Goal: Task Accomplishment & Management: Manage account settings

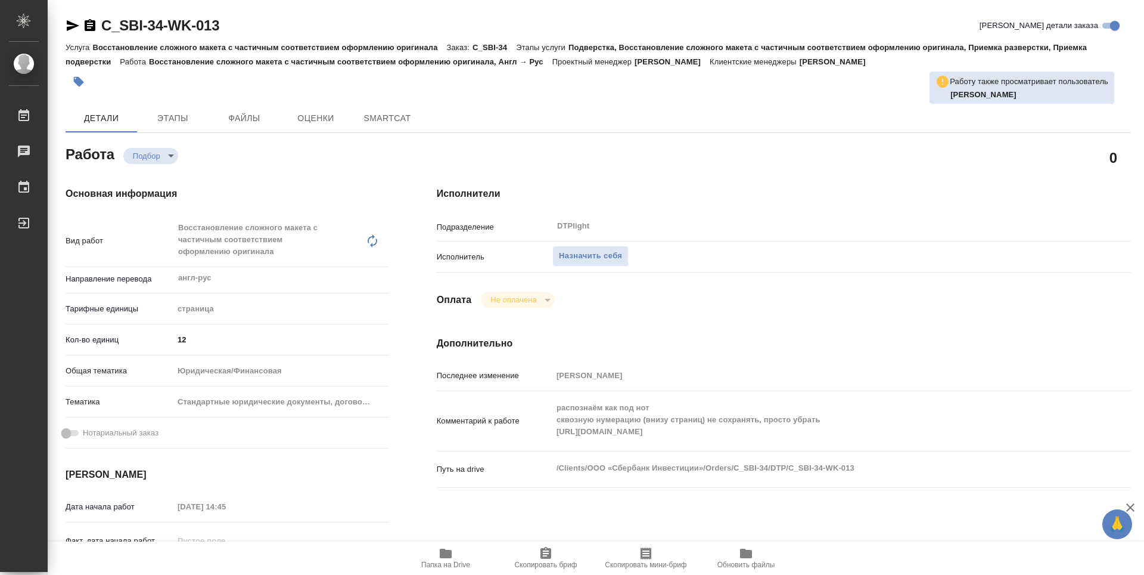
type textarea "x"
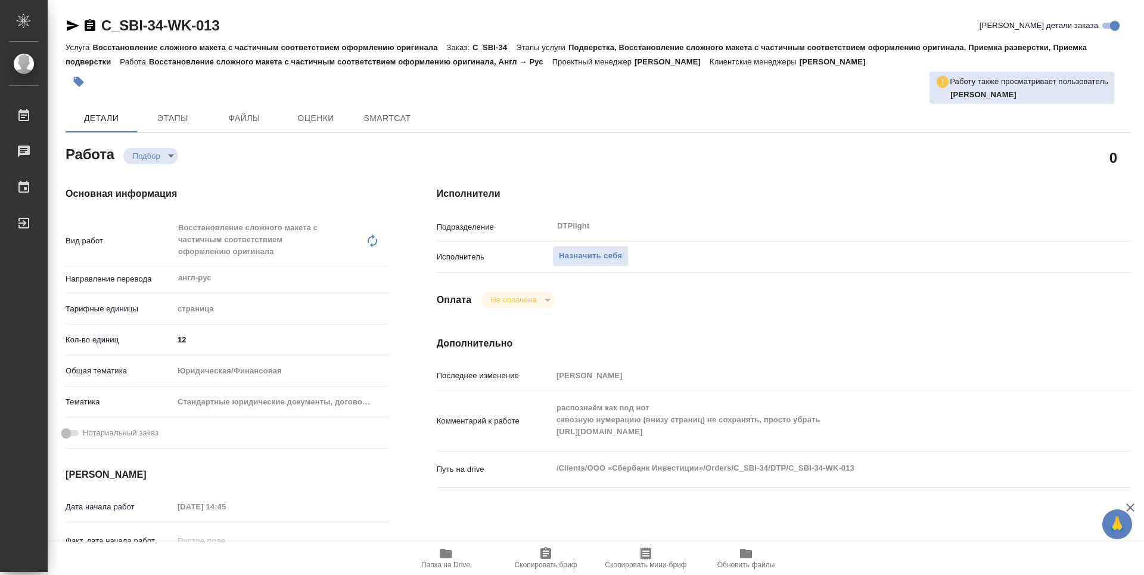
type textarea "x"
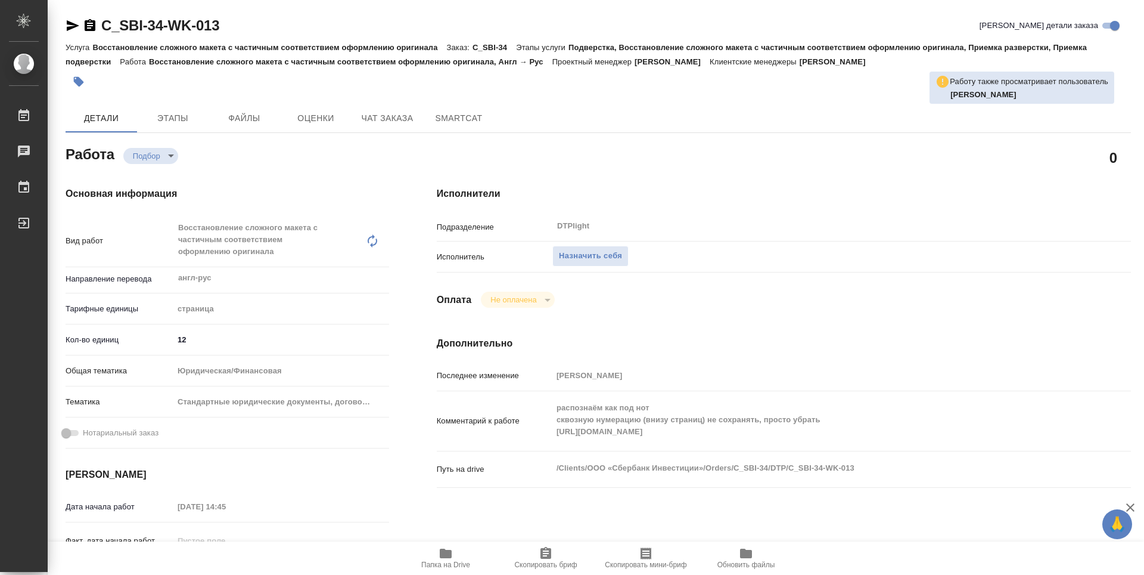
type textarea "x"
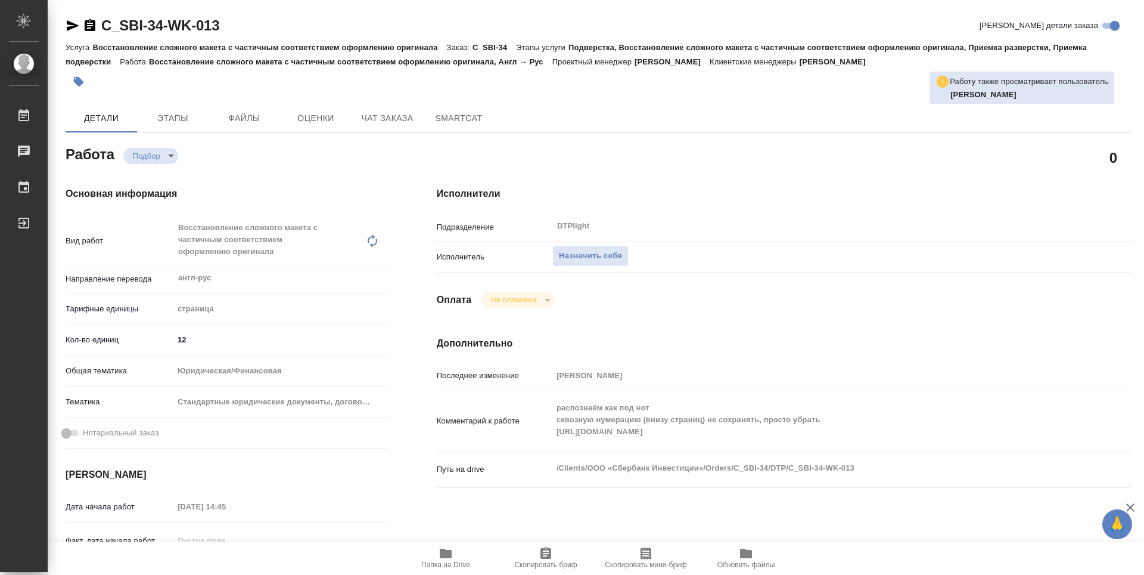
type textarea "x"
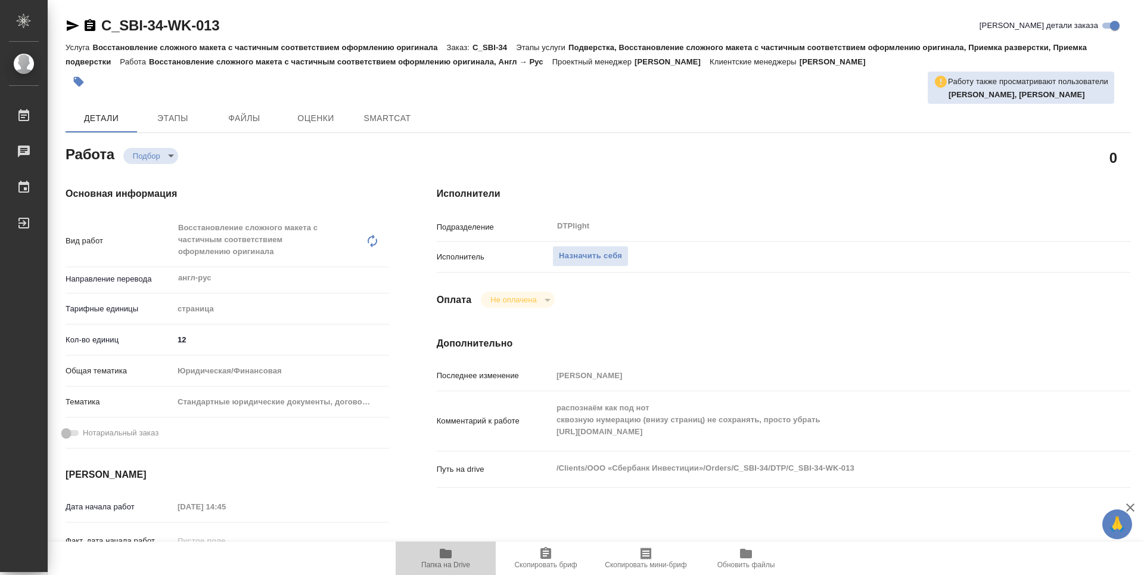
click at [457, 563] on span "Папка на Drive" at bounding box center [445, 564] width 49 height 8
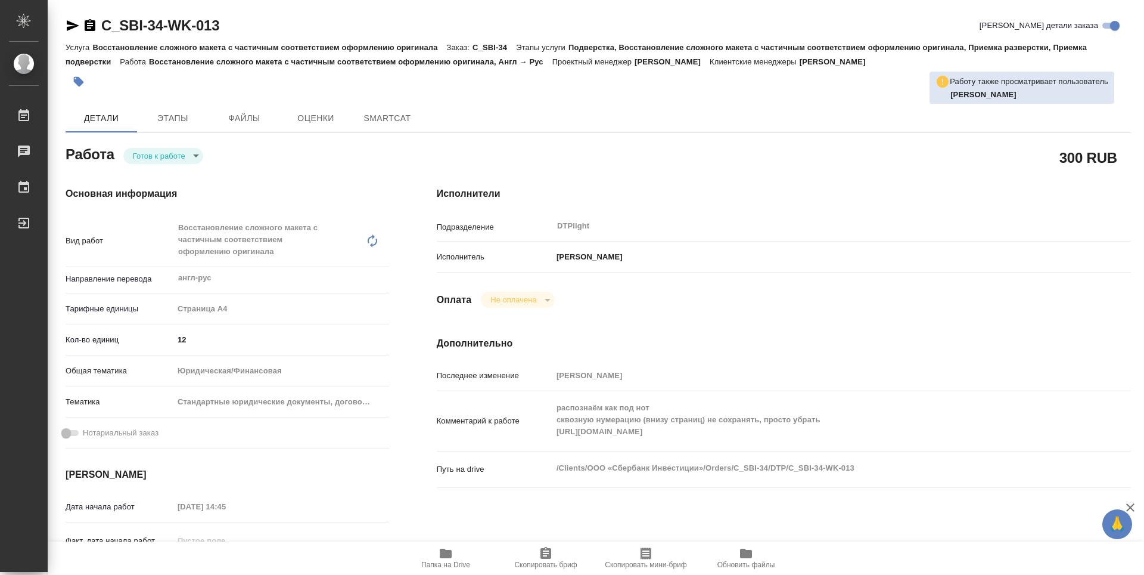
type textarea "x"
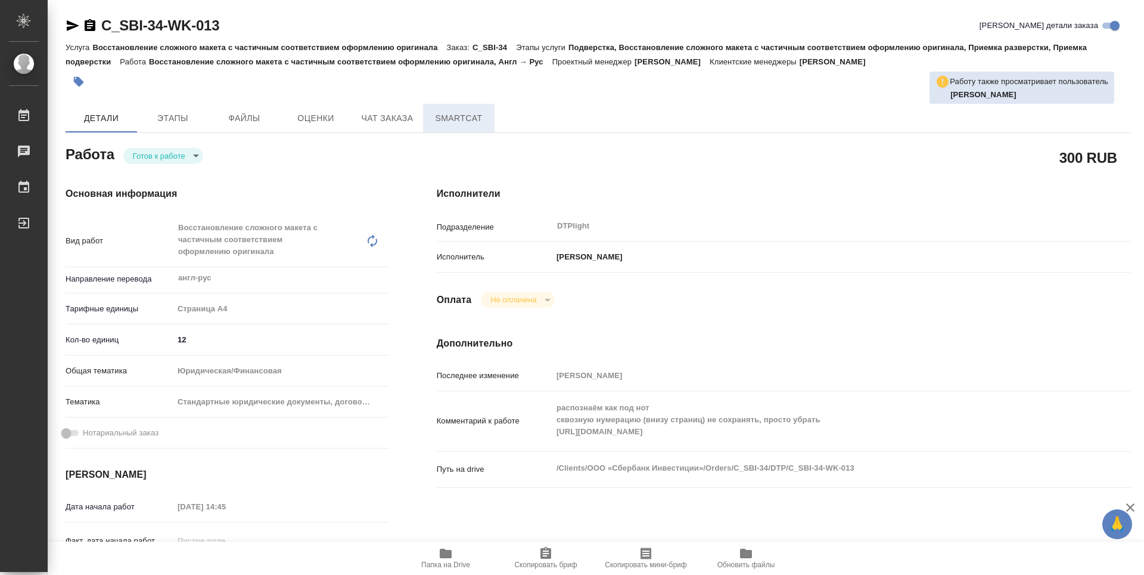
type textarea "x"
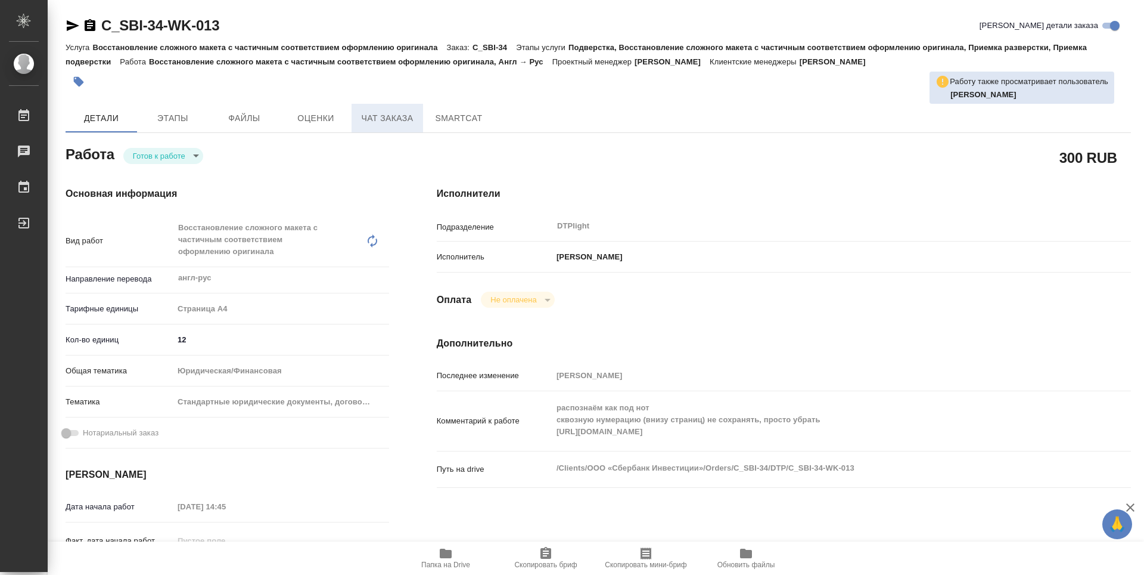
click at [400, 114] on span "Чат заказа" at bounding box center [387, 118] width 57 height 15
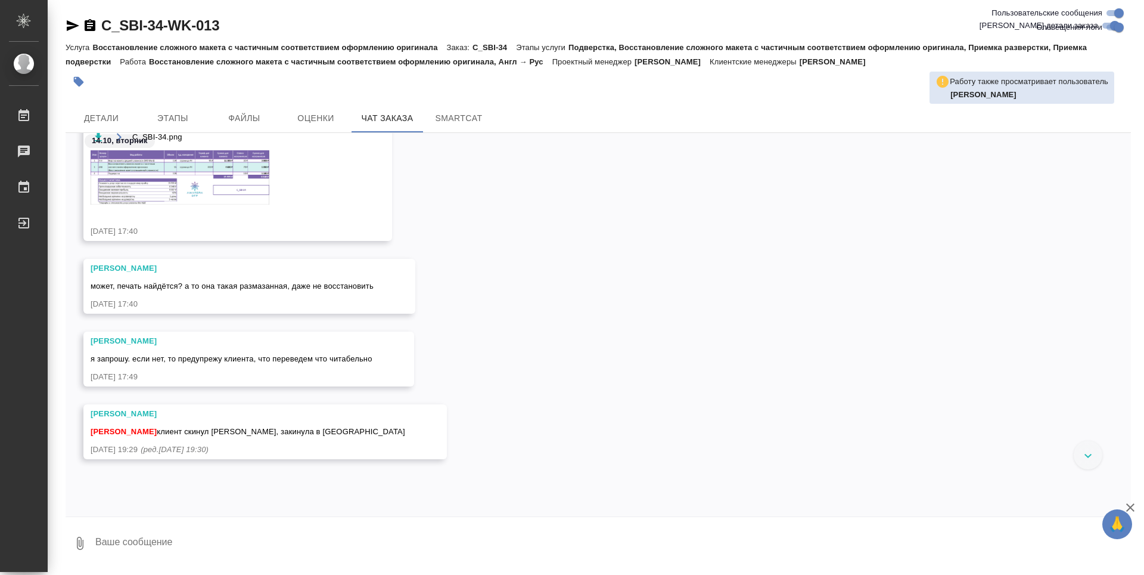
scroll to position [433, 0]
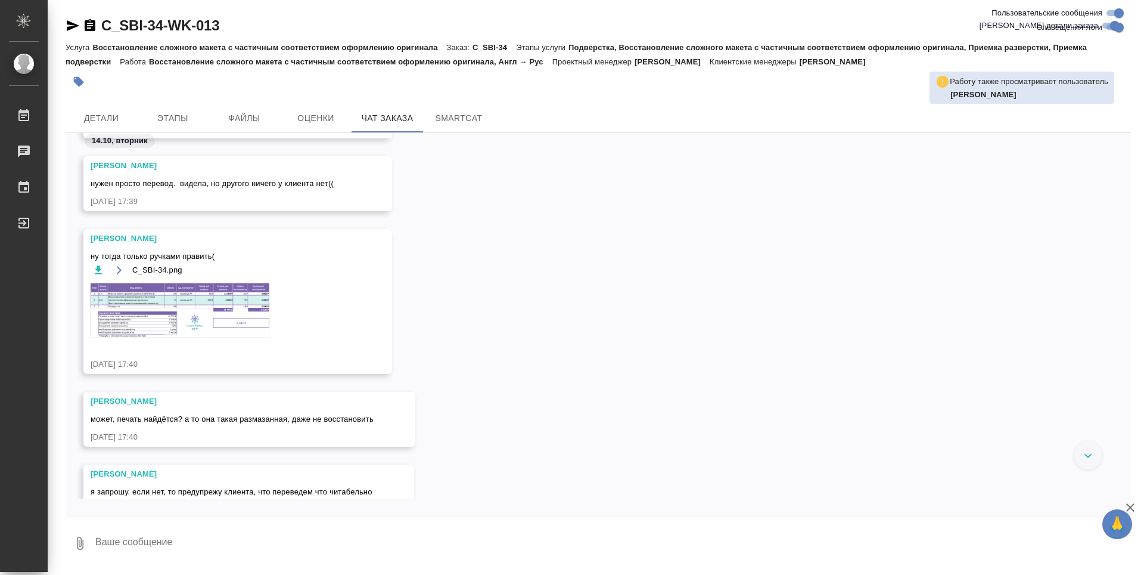
click at [136, 286] on img at bounding box center [180, 310] width 179 height 54
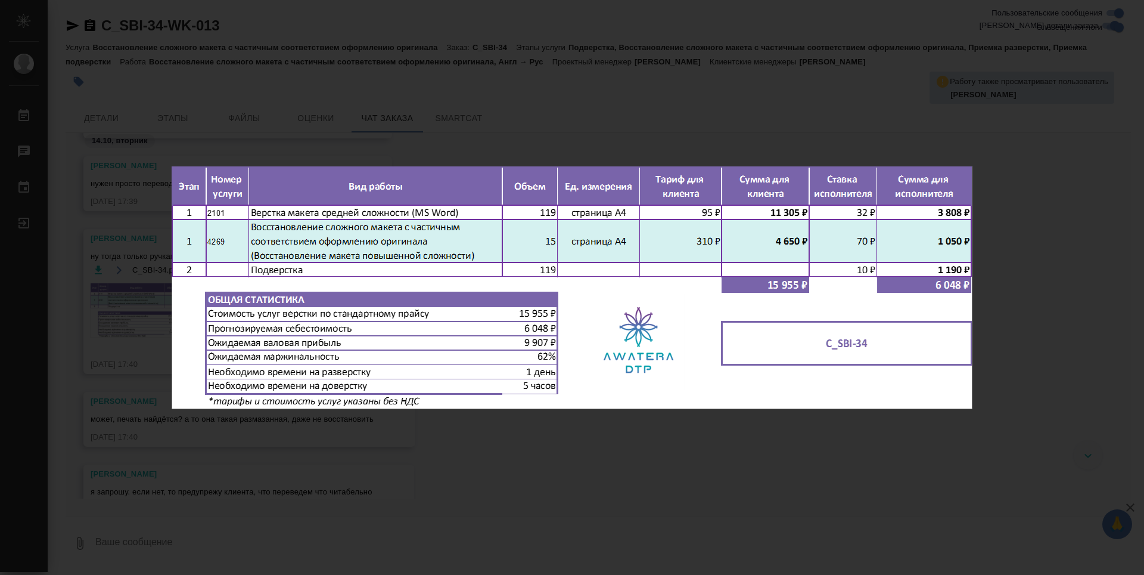
click at [527, 443] on div "C_SBI-34.png 1 of 1" at bounding box center [572, 287] width 1144 height 575
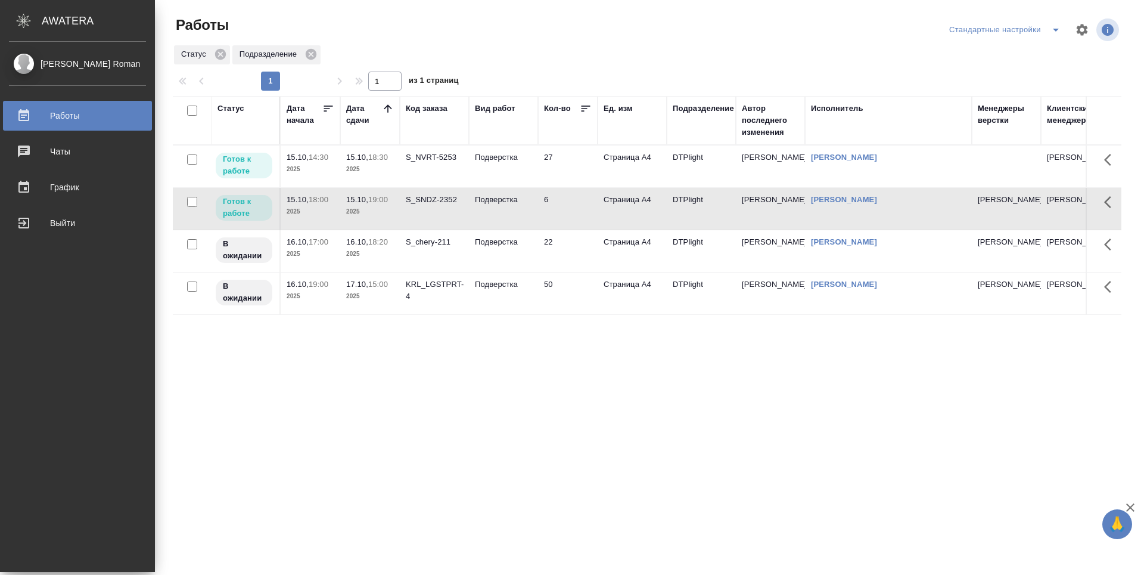
click at [568, 166] on td "27" at bounding box center [568, 166] width 60 height 42
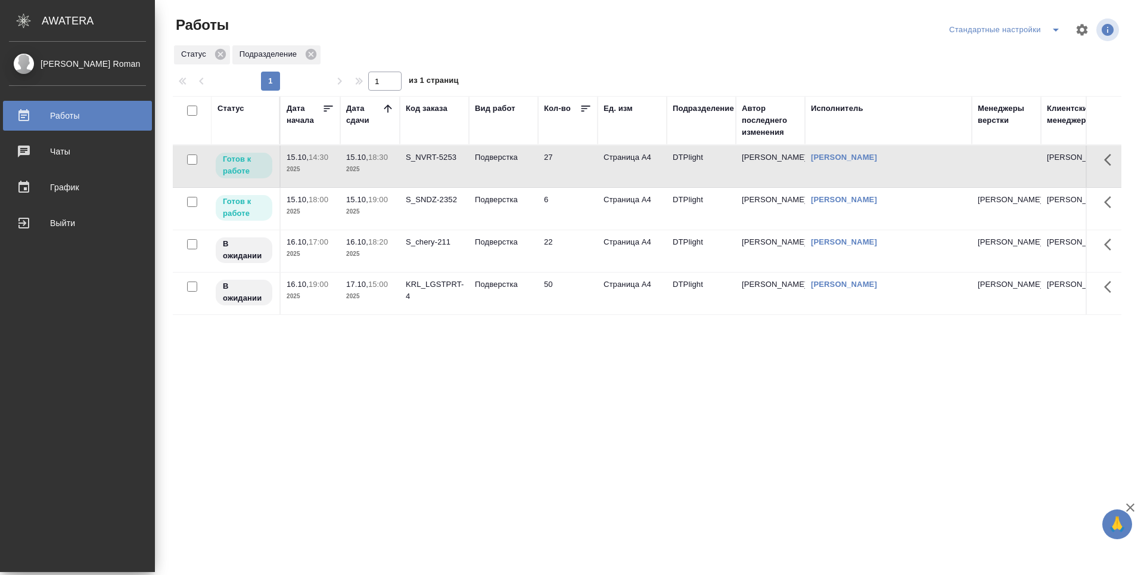
click at [570, 167] on td "27" at bounding box center [568, 166] width 60 height 42
click at [582, 207] on td "6" at bounding box center [568, 209] width 60 height 42
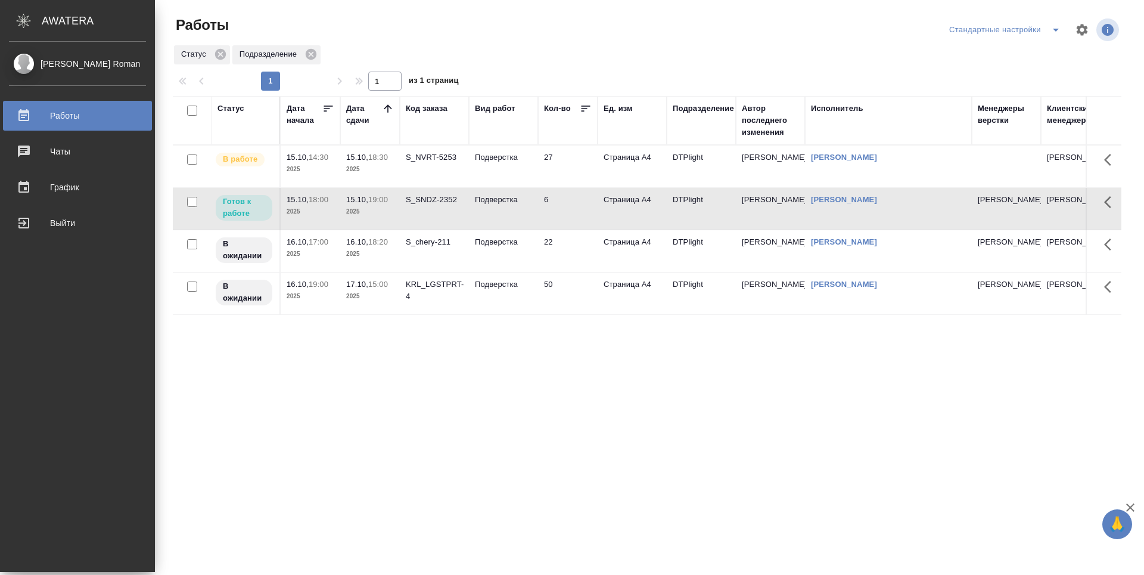
click at [582, 207] on td "6" at bounding box center [568, 209] width 60 height 42
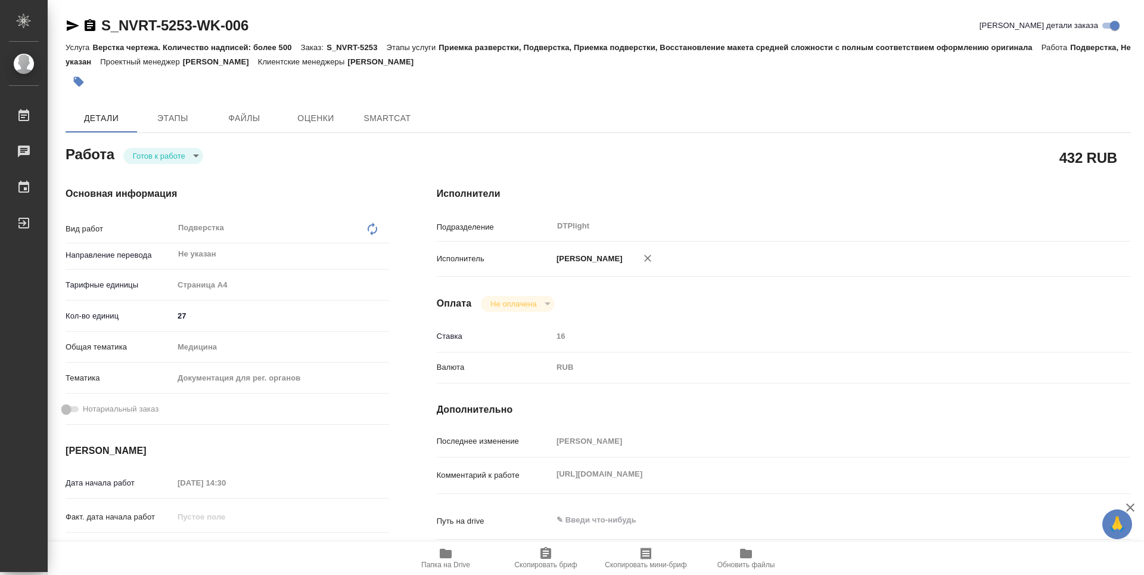
type textarea "x"
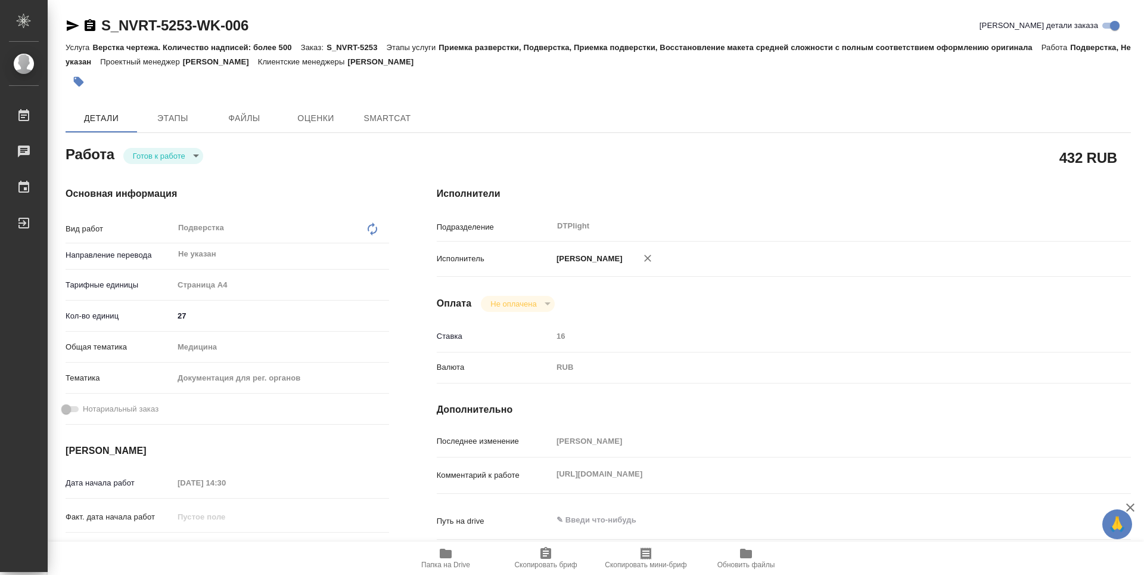
type textarea "x"
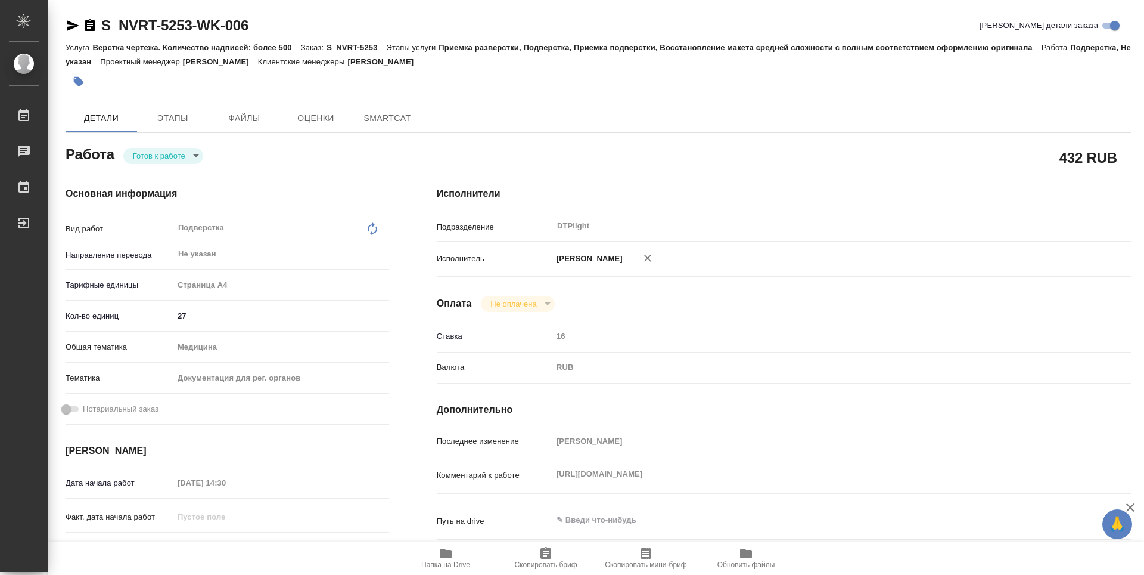
type textarea "x"
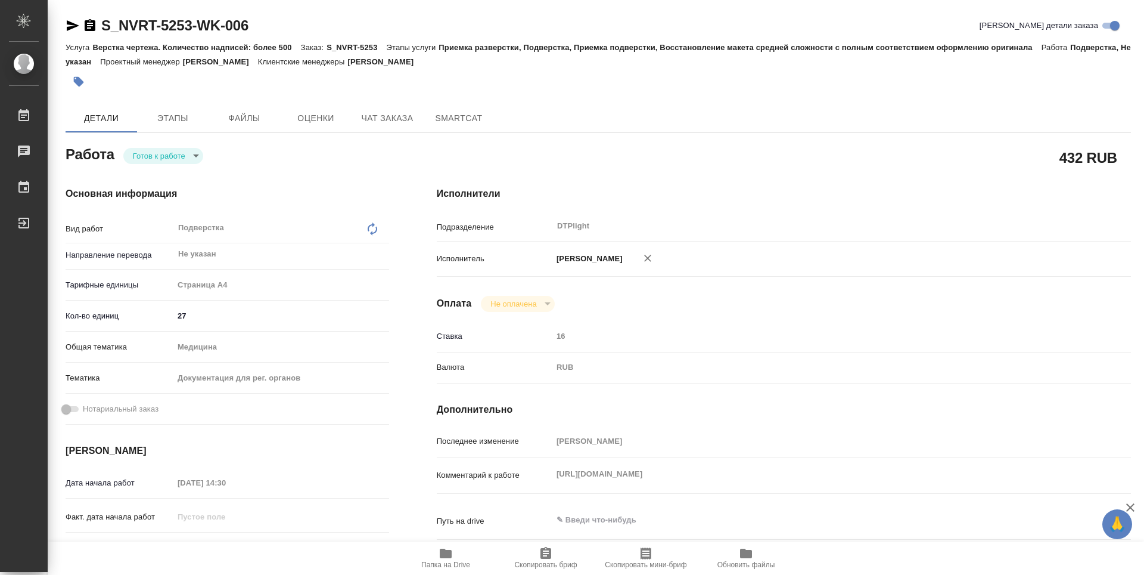
click at [199, 154] on body "🙏 .cls-1 fill:#fff; AWATERA Guselnikov Roman Работы Чаты График Выйти S_NVRT-52…" at bounding box center [572, 287] width 1144 height 575
click at [162, 157] on button "В работе" at bounding box center [152, 155] width 39 height 13
type textarea "x"
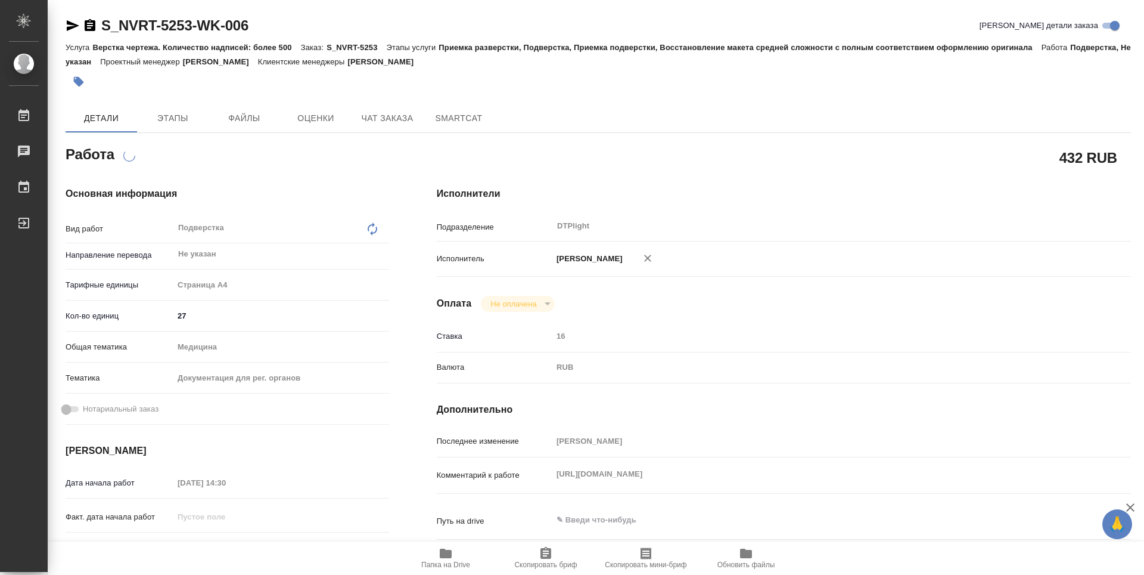
type textarea "x"
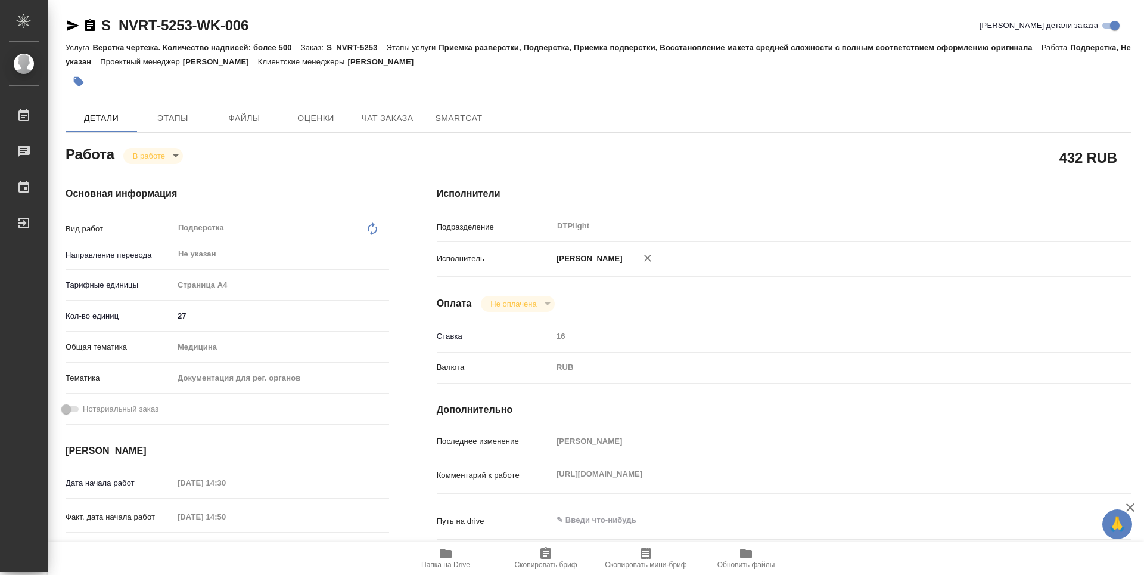
type textarea "x"
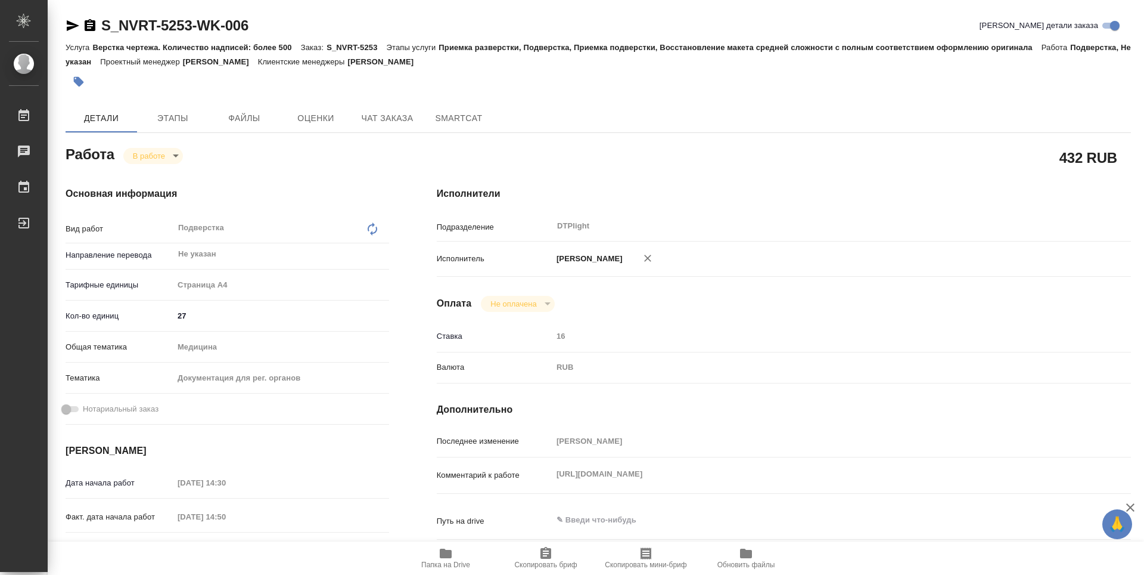
type textarea "x"
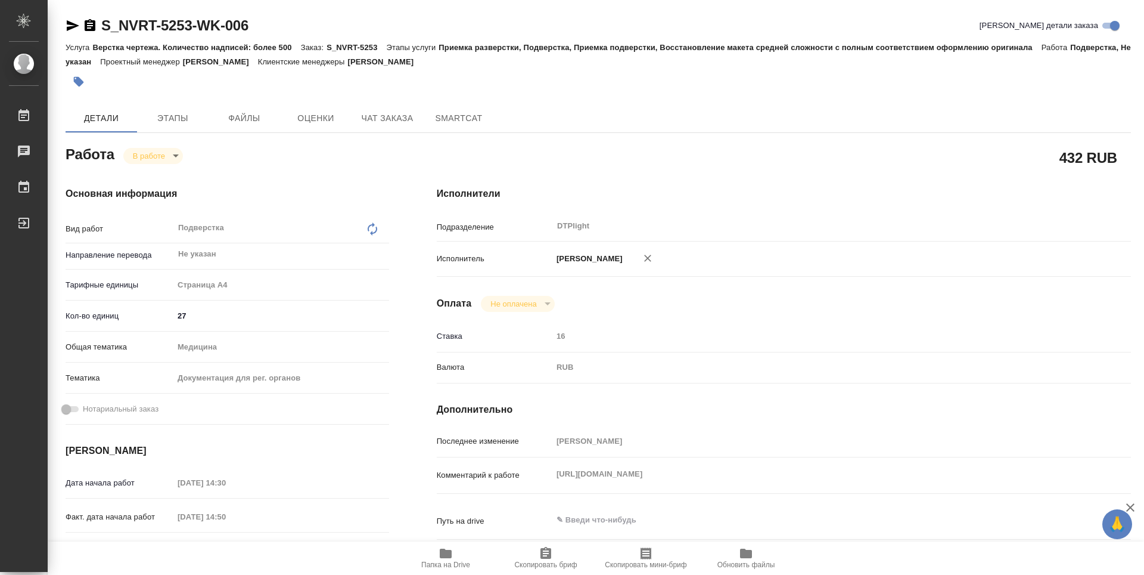
type textarea "x"
click at [541, 464] on div "Комментарий к работе https://drive.awatera.com/apps/files/files?dir=/Shares/Nov…" at bounding box center [784, 475] width 694 height 26
click at [91, 29] on icon "button" at bounding box center [90, 25] width 11 height 12
type textarea "x"
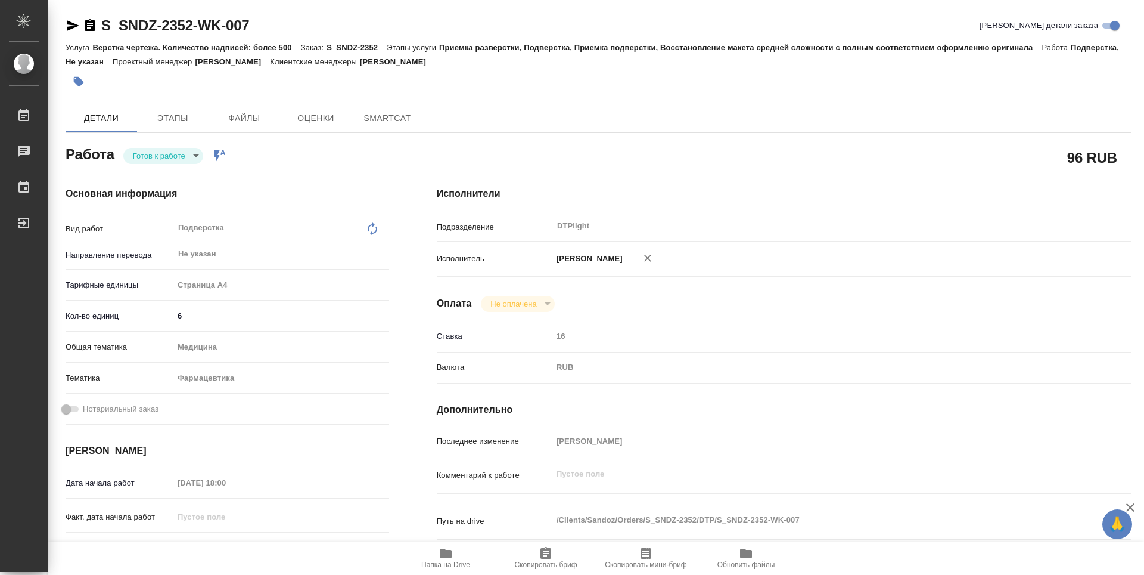
type textarea "x"
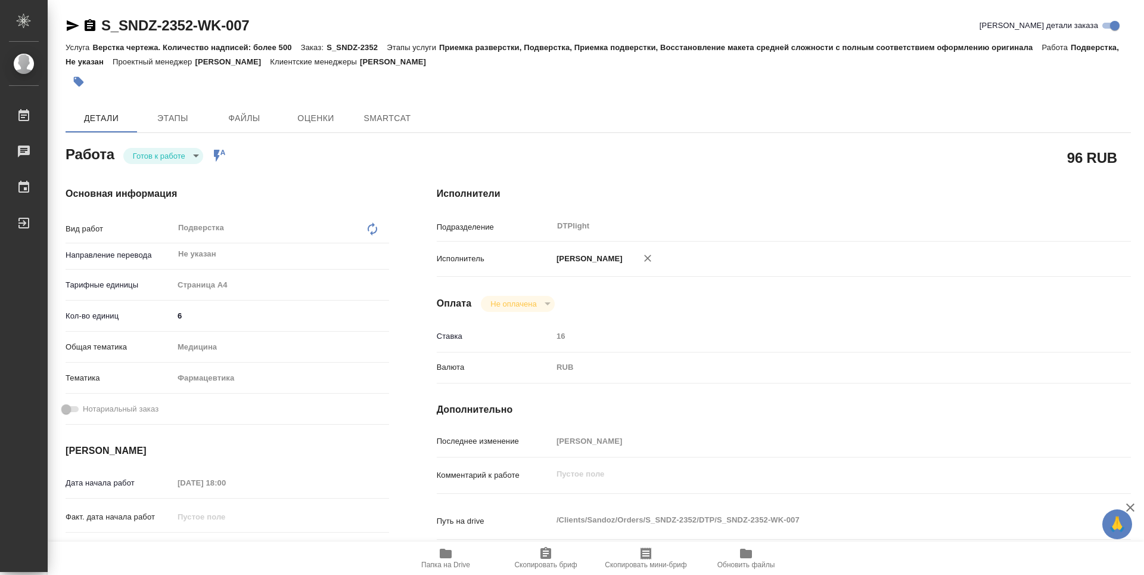
type textarea "x"
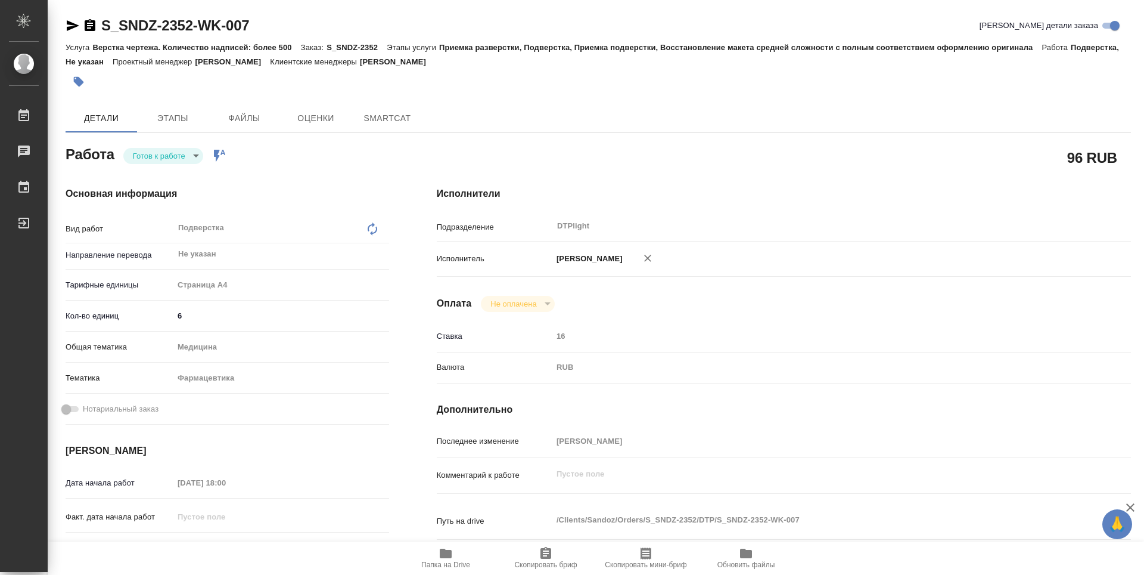
type textarea "x"
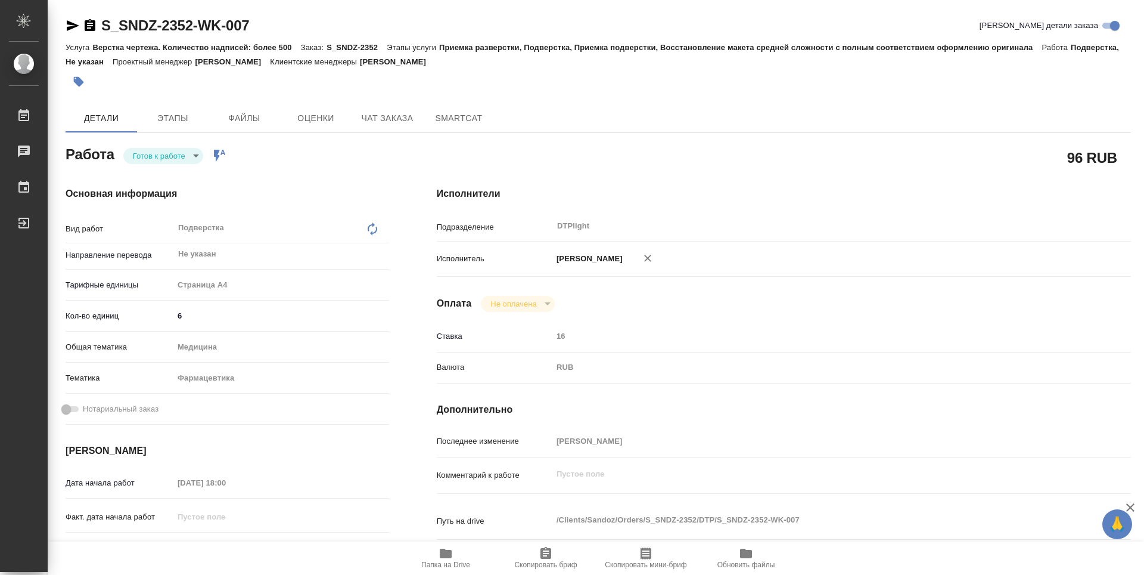
type textarea "x"
click at [194, 159] on body "🙏 .cls-1 fill:#fff; AWATERA Guselnikov Roman Работы Чаты График Выйти S_SNDZ-23…" at bounding box center [572, 287] width 1144 height 575
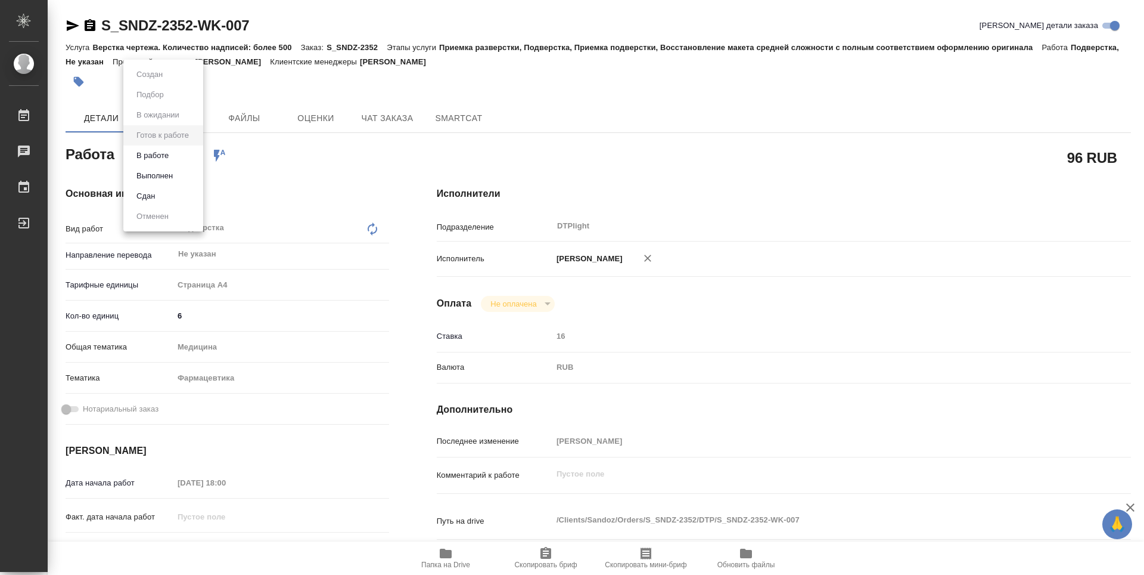
type textarea "x"
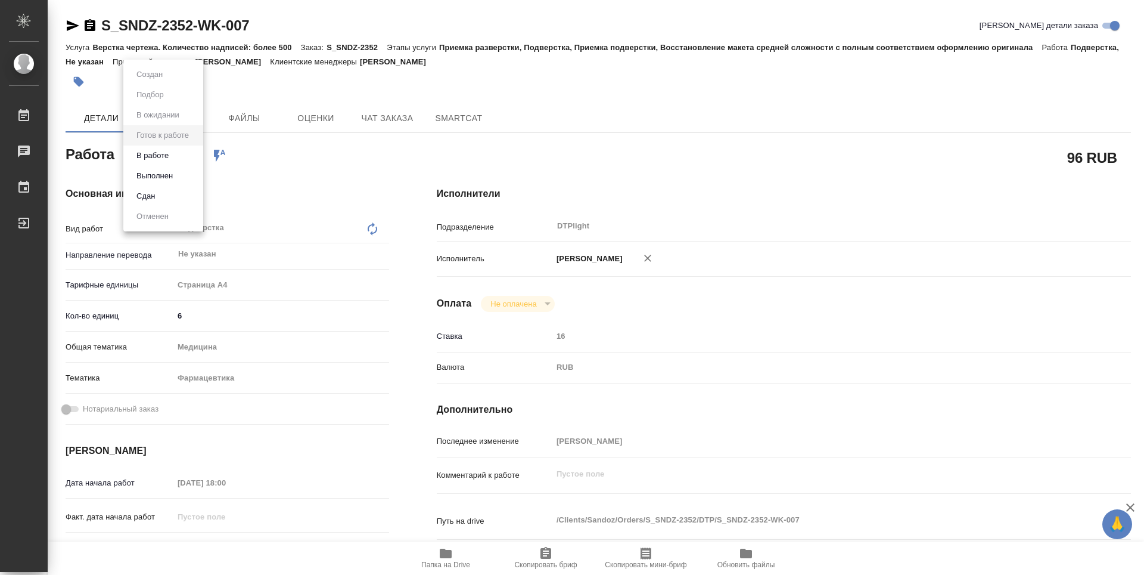
click at [142, 152] on button "В работе" at bounding box center [152, 155] width 39 height 13
click at [458, 560] on span "Папка на Drive" at bounding box center [445, 564] width 49 height 8
type textarea "x"
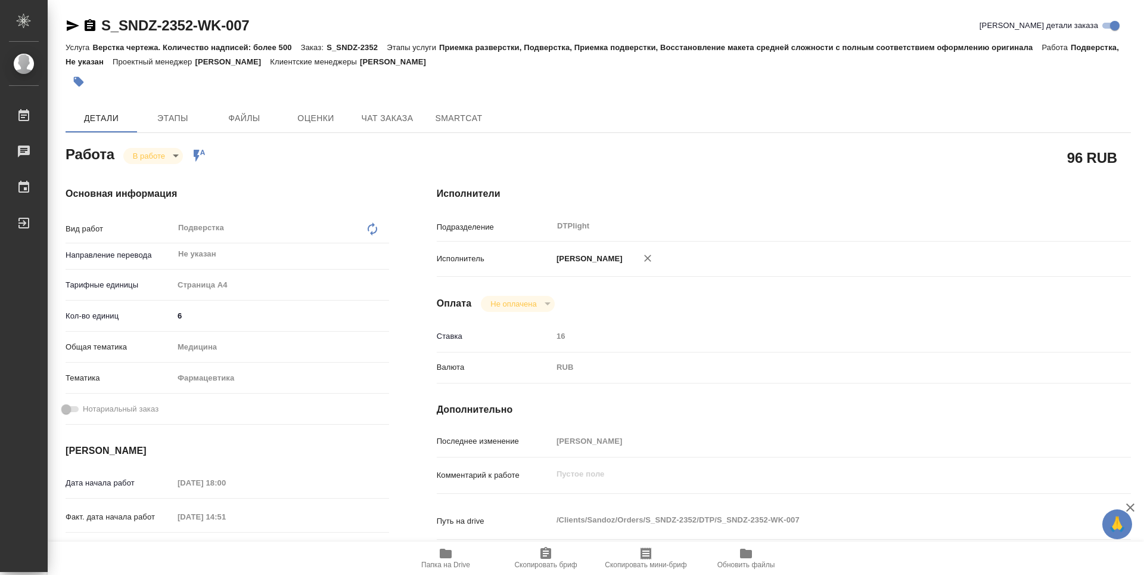
type textarea "x"
click at [93, 24] on icon "button" at bounding box center [90, 25] width 11 height 12
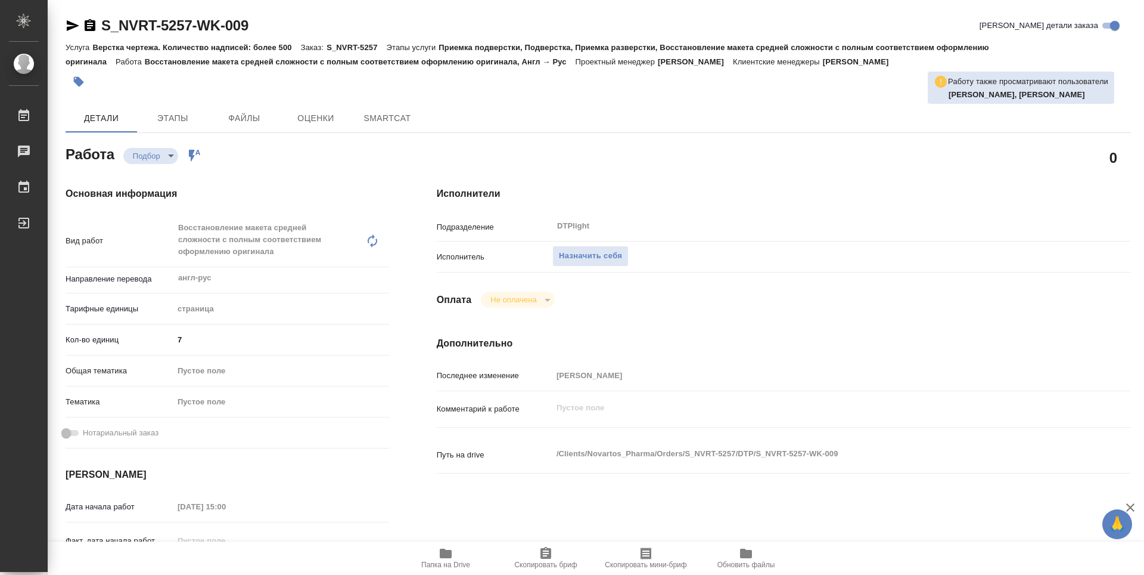
type textarea "x"
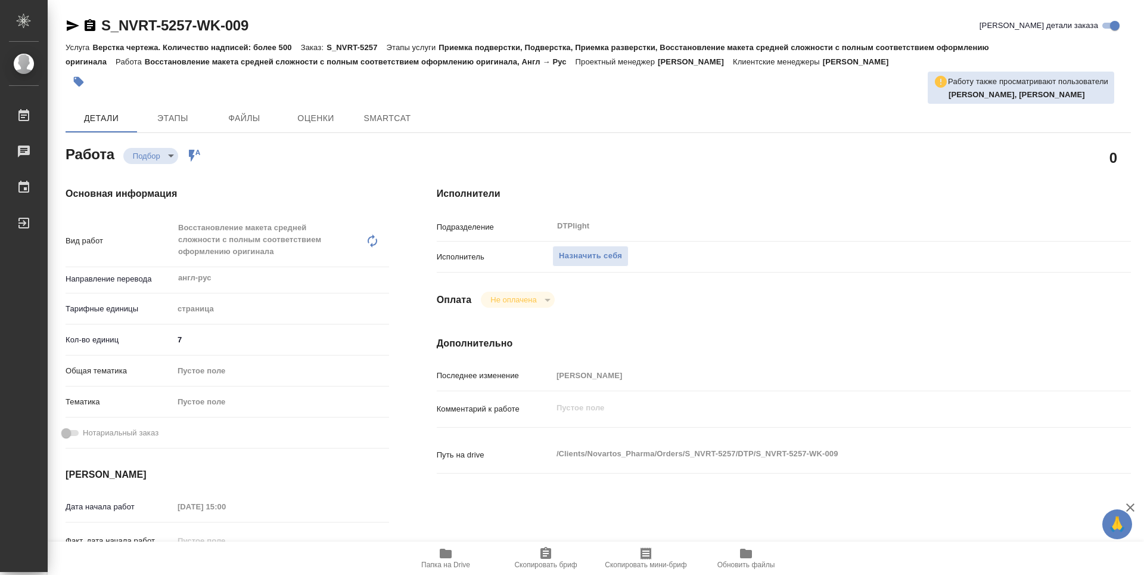
type textarea "x"
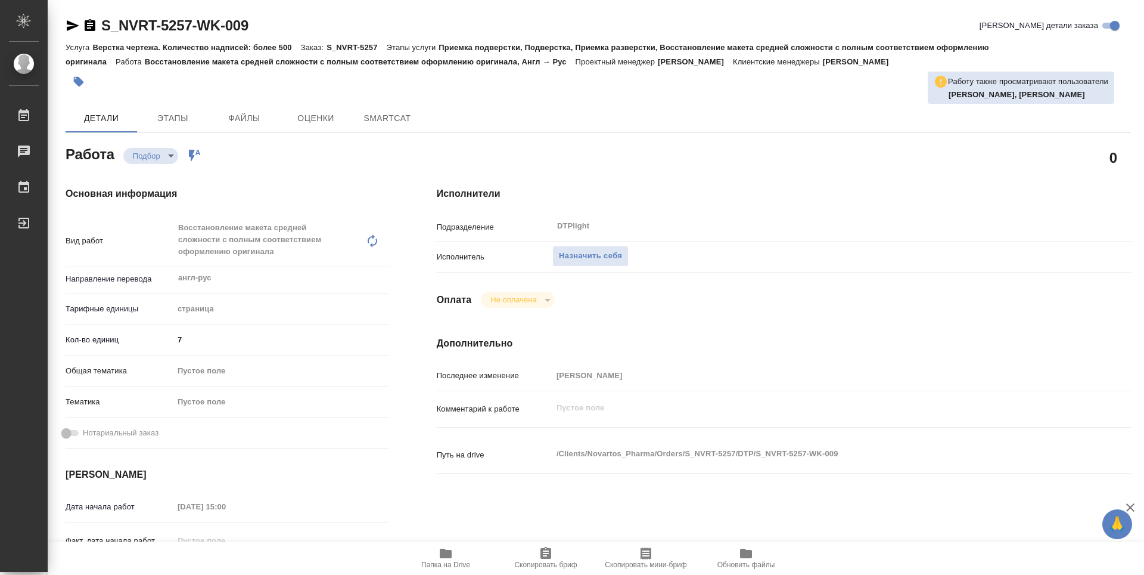
type textarea "x"
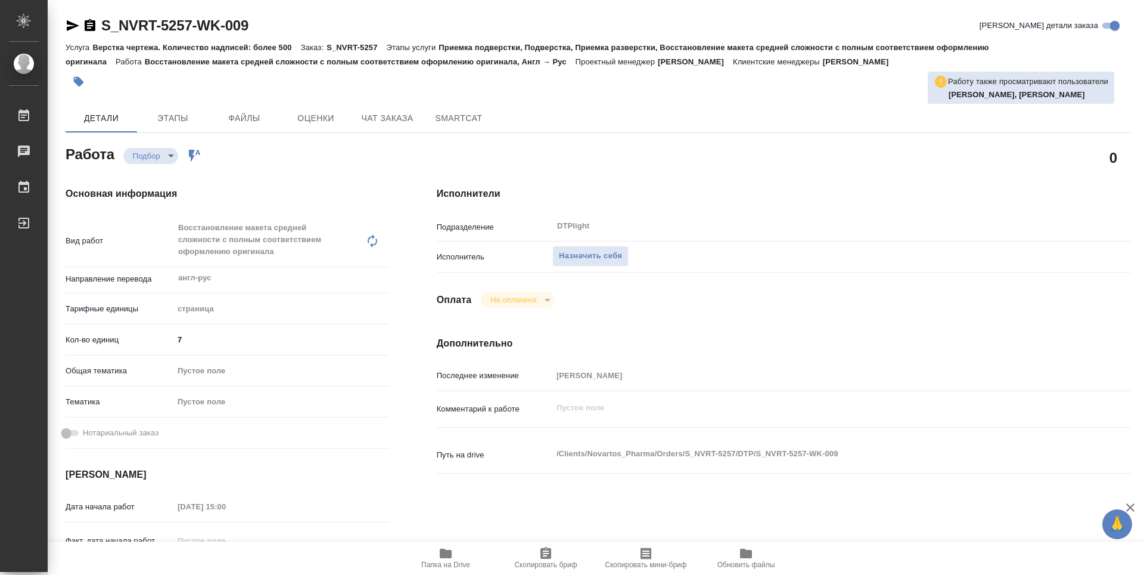
click at [445, 551] on icon "button" at bounding box center [446, 553] width 12 height 10
type textarea "x"
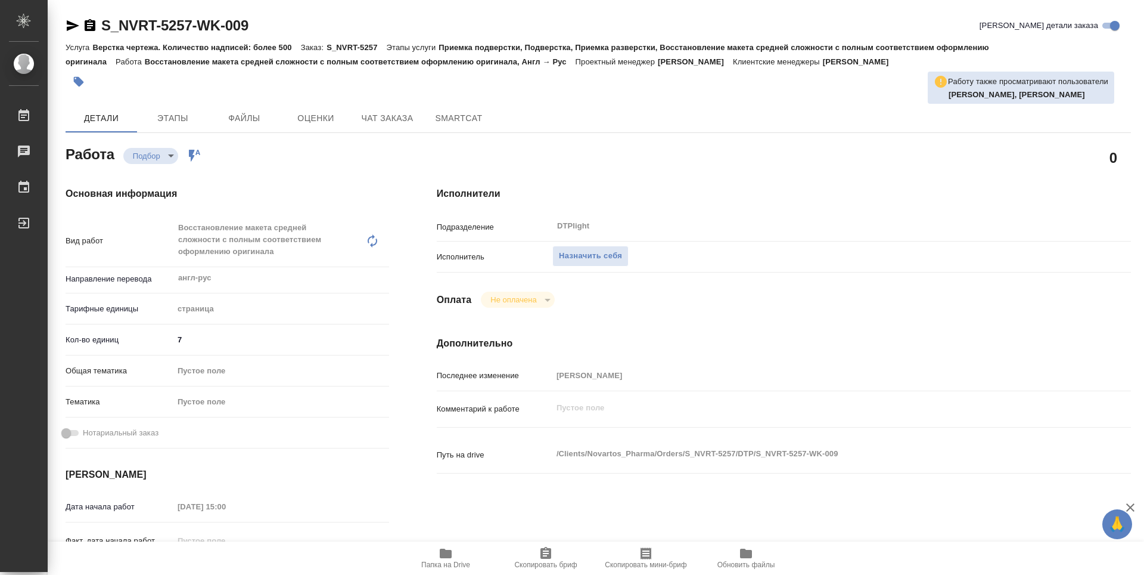
type textarea "x"
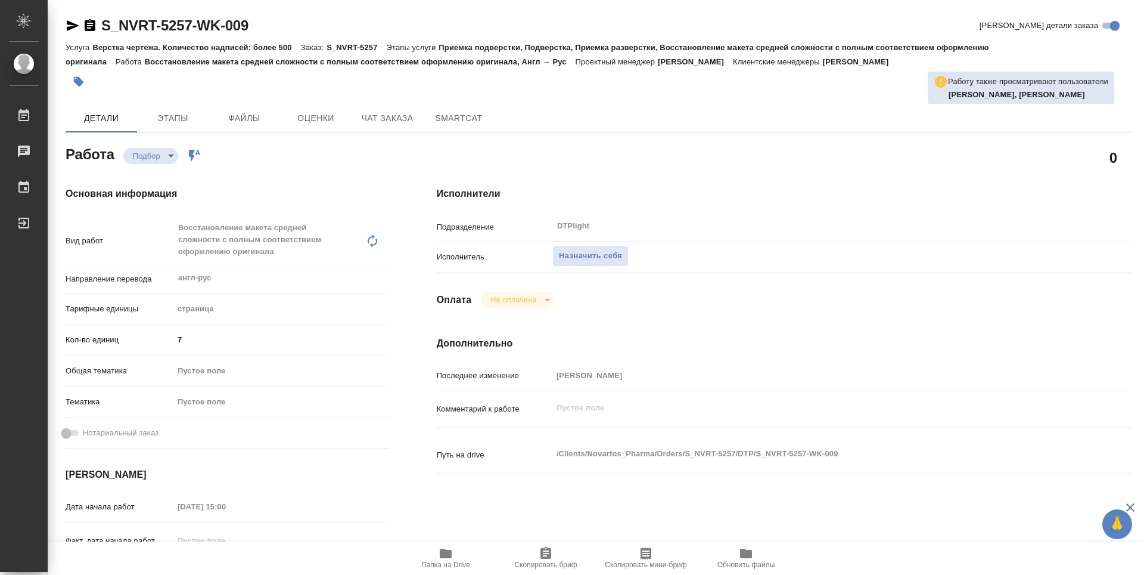
type textarea "x"
click at [569, 252] on span "Назначить себя" at bounding box center [590, 256] width 63 height 14
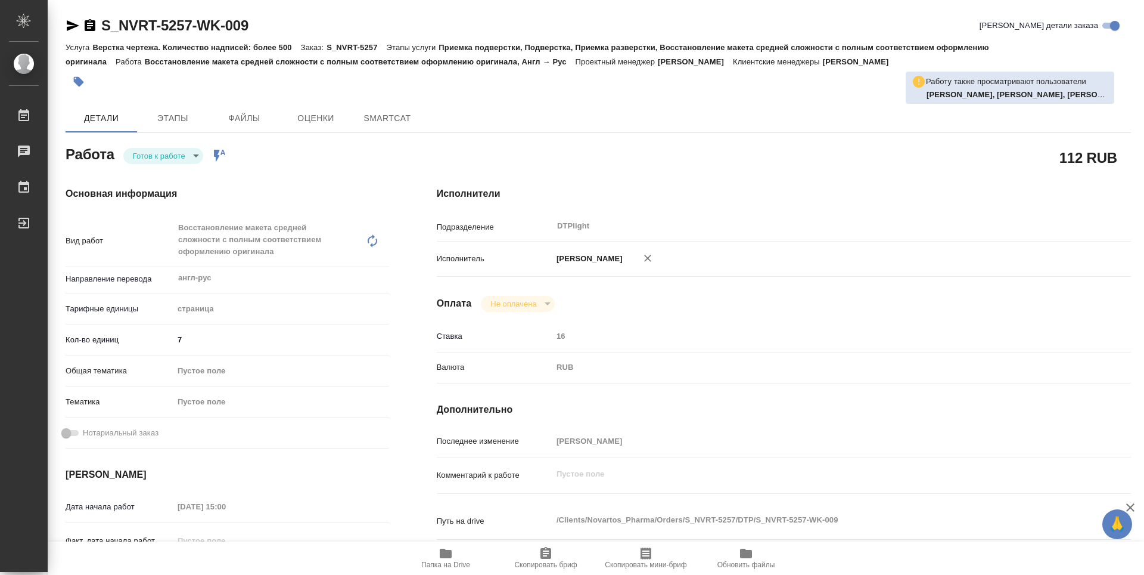
type textarea "x"
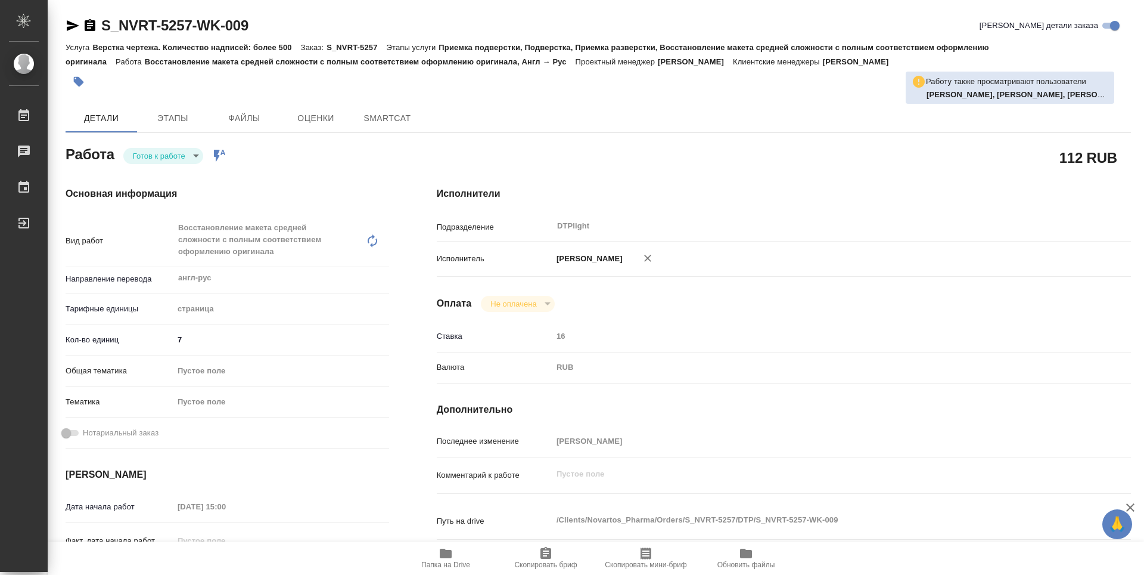
type textarea "x"
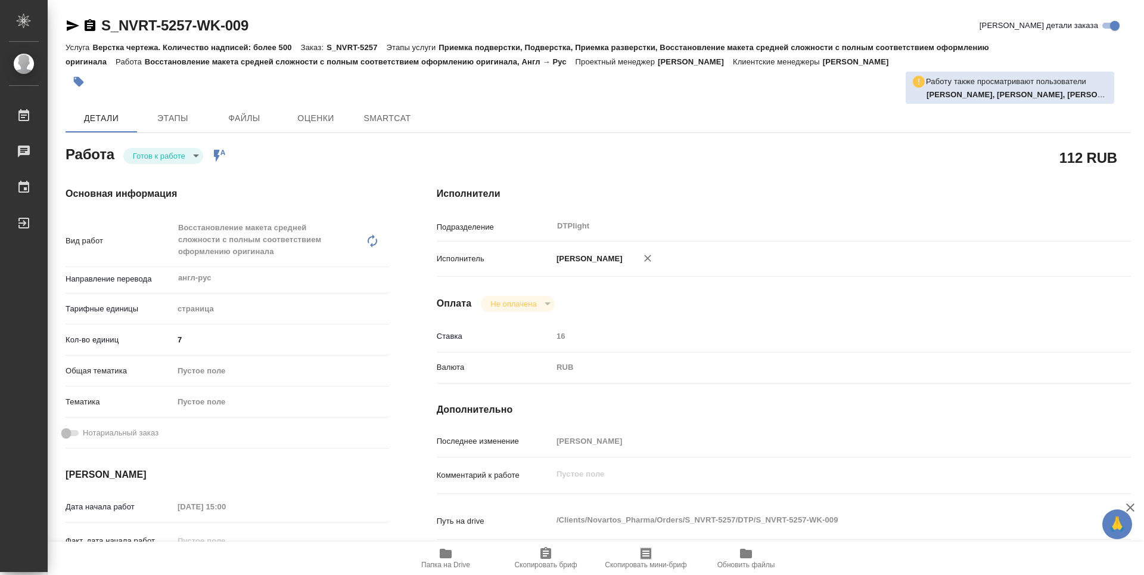
type textarea "x"
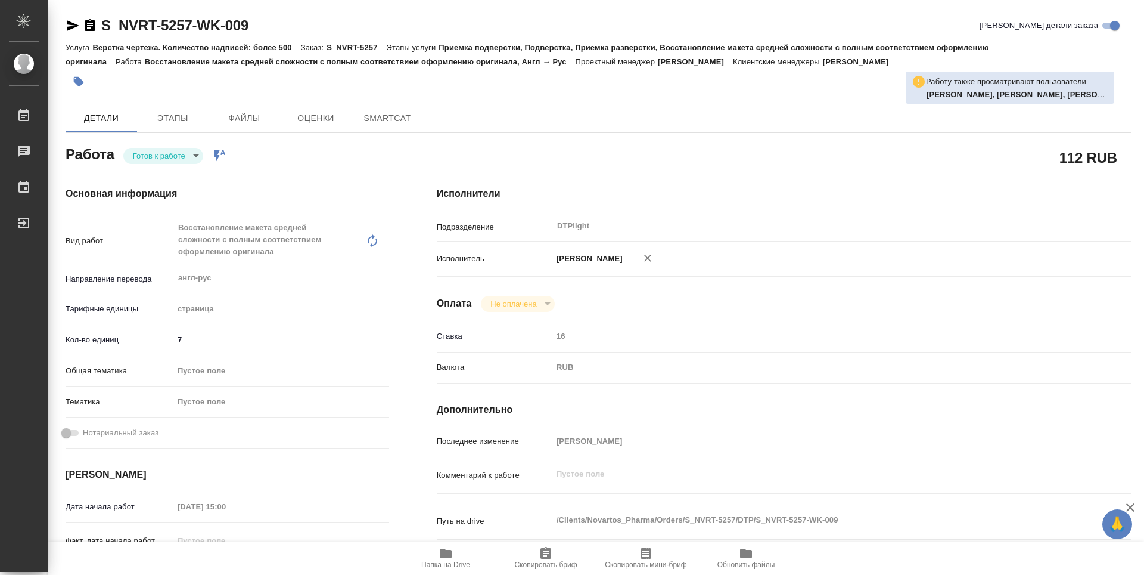
type textarea "x"
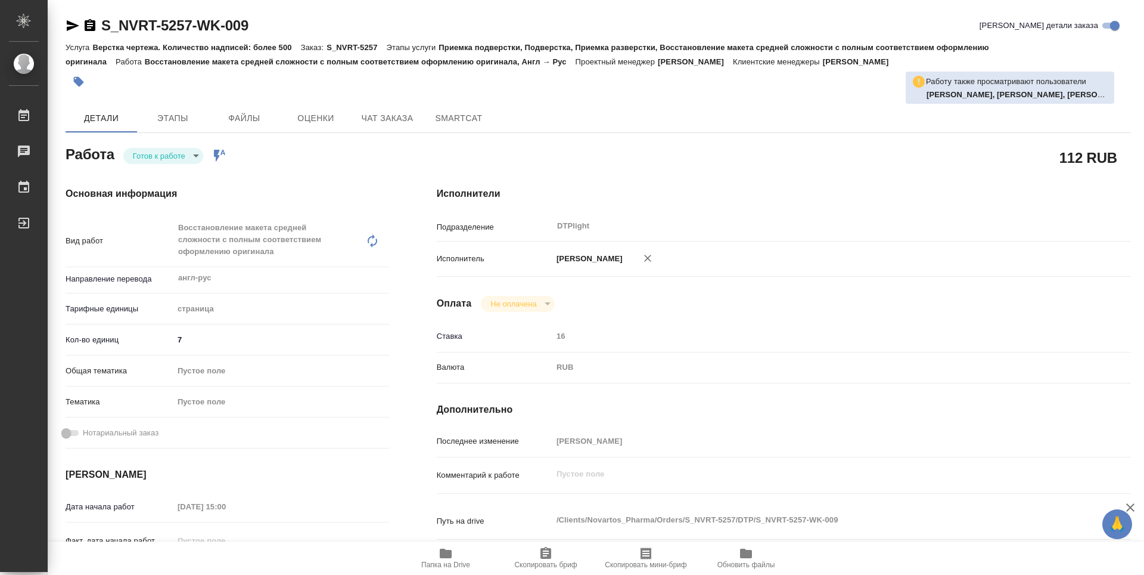
click at [193, 154] on body "🙏 .cls-1 fill:#fff; AWATERA Guselnikov Roman Работы Чаты График Выйти S_NVRT-52…" at bounding box center [572, 287] width 1144 height 575
type textarea "x"
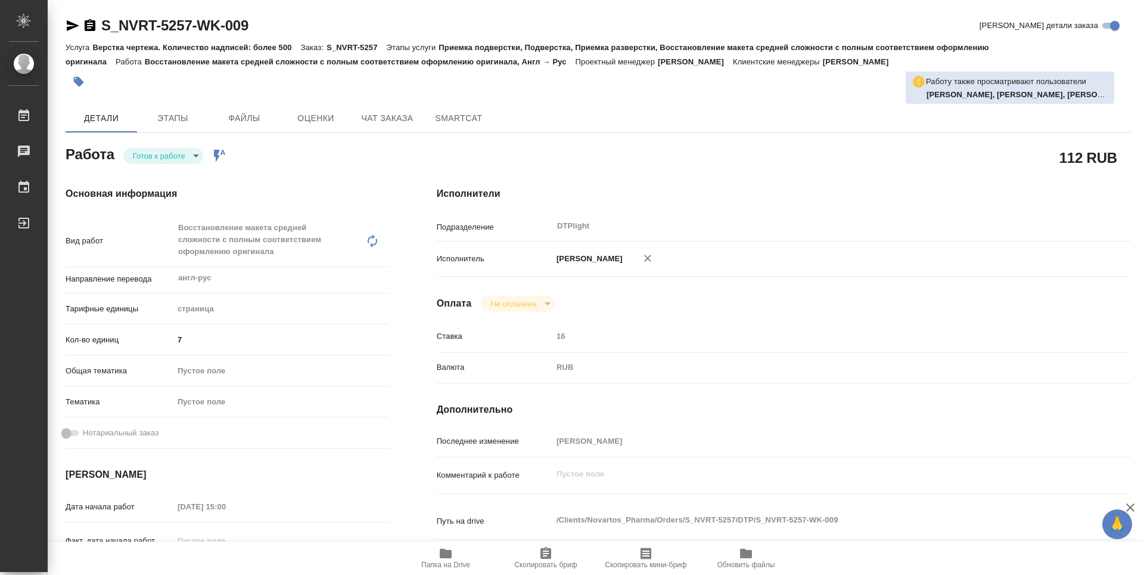
type textarea "x"
click at [172, 153] on button "В работе" at bounding box center [152, 155] width 39 height 13
type textarea "x"
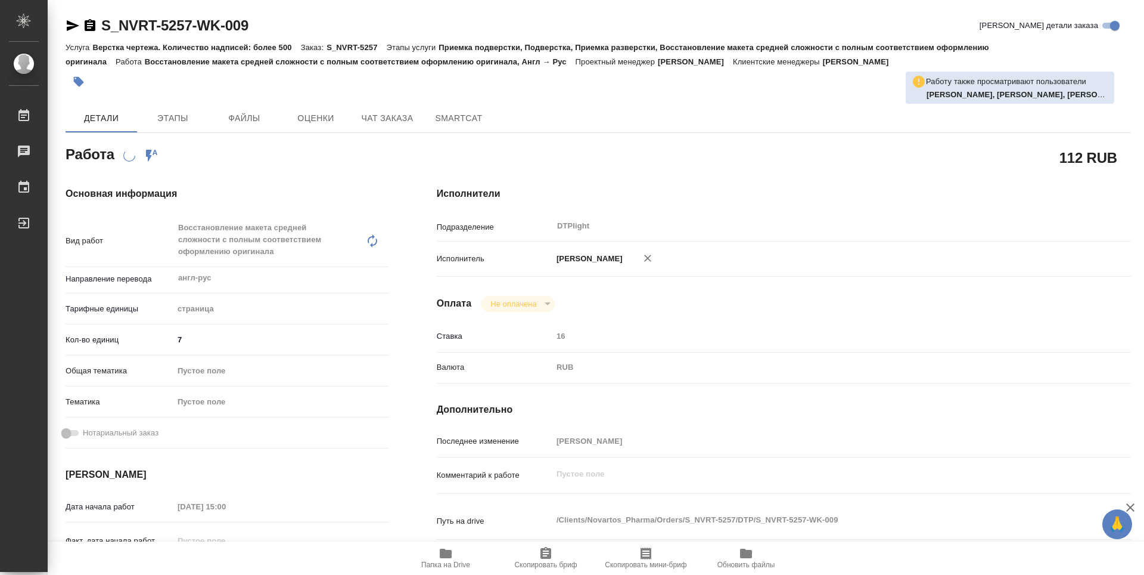
type textarea "x"
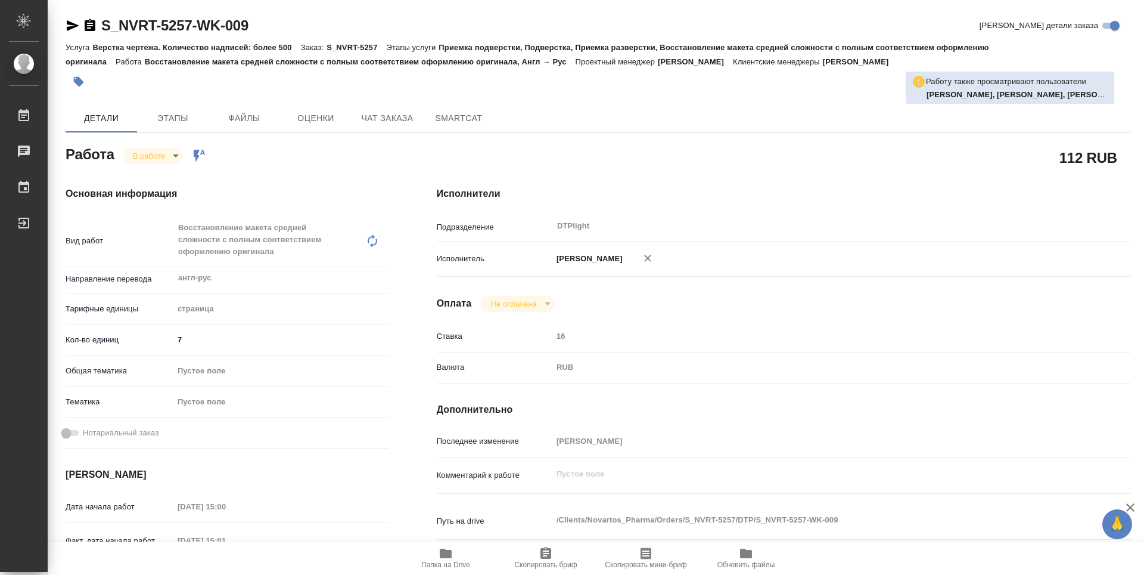
type textarea "x"
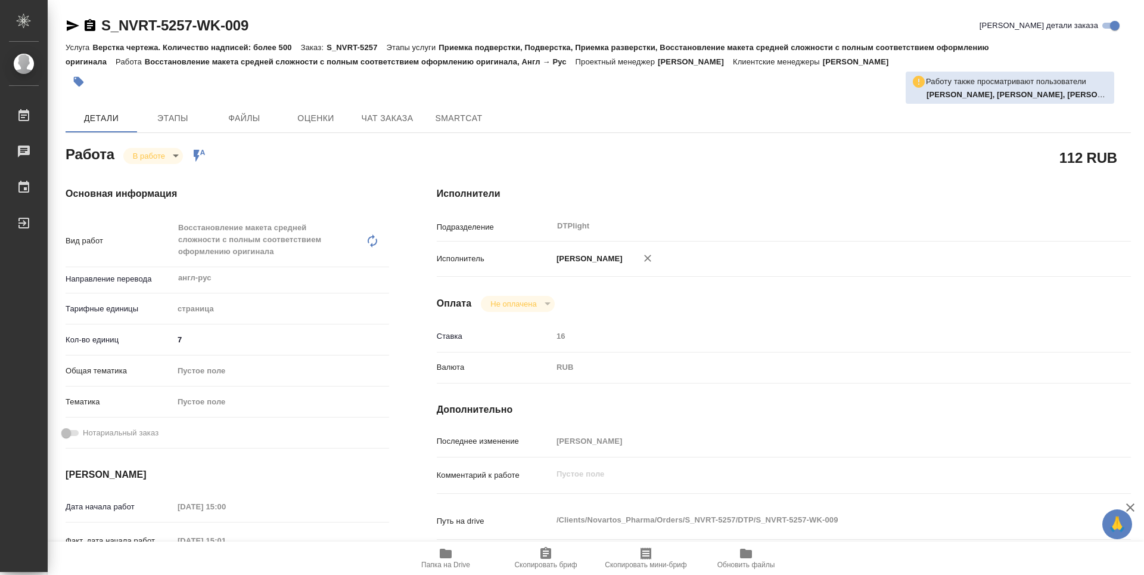
type textarea "x"
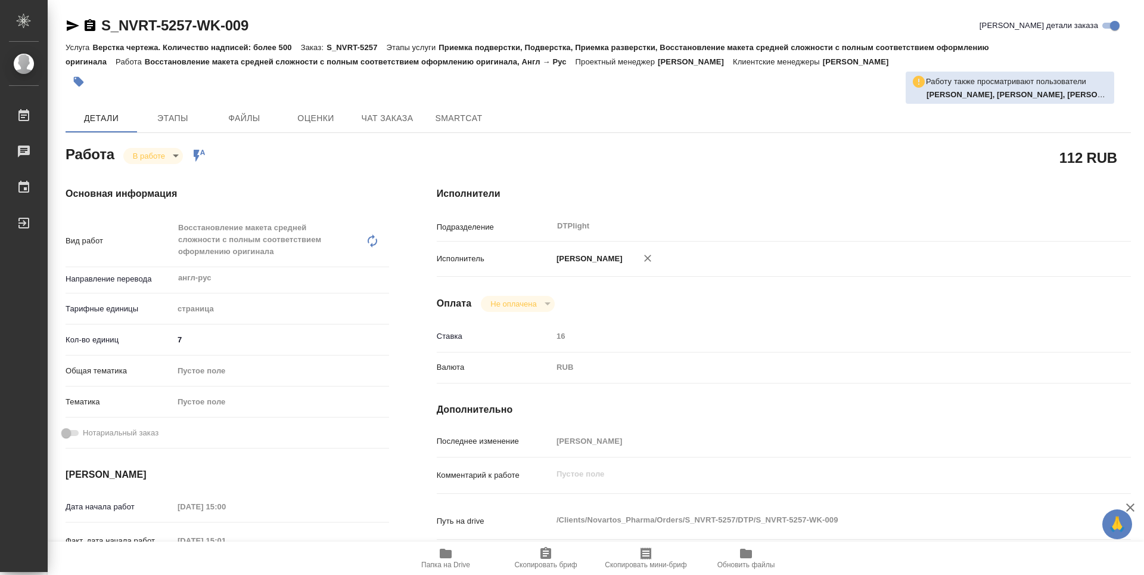
type textarea "x"
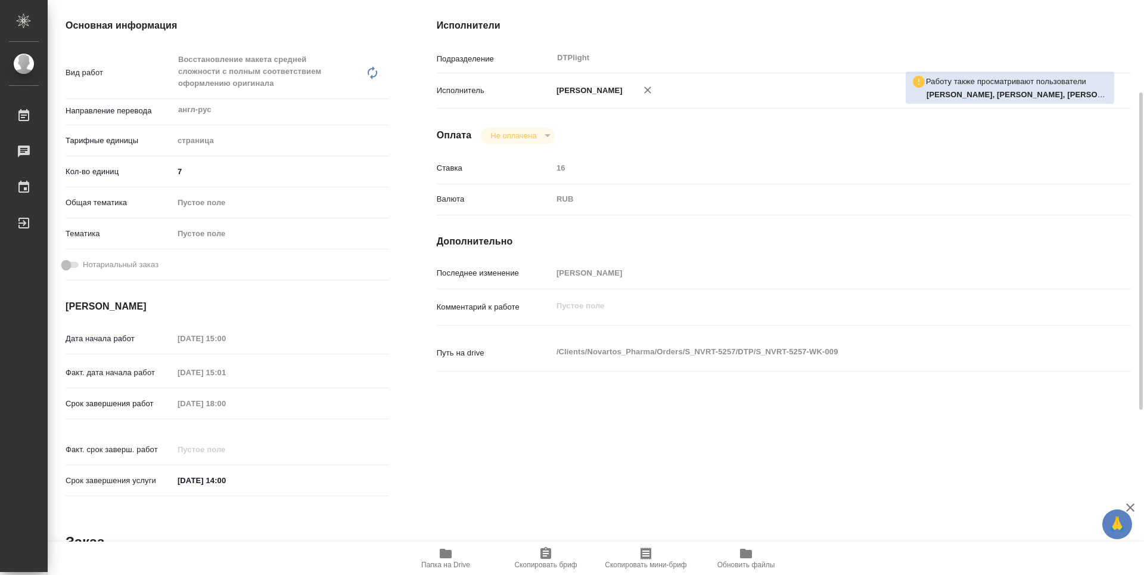
scroll to position [49, 0]
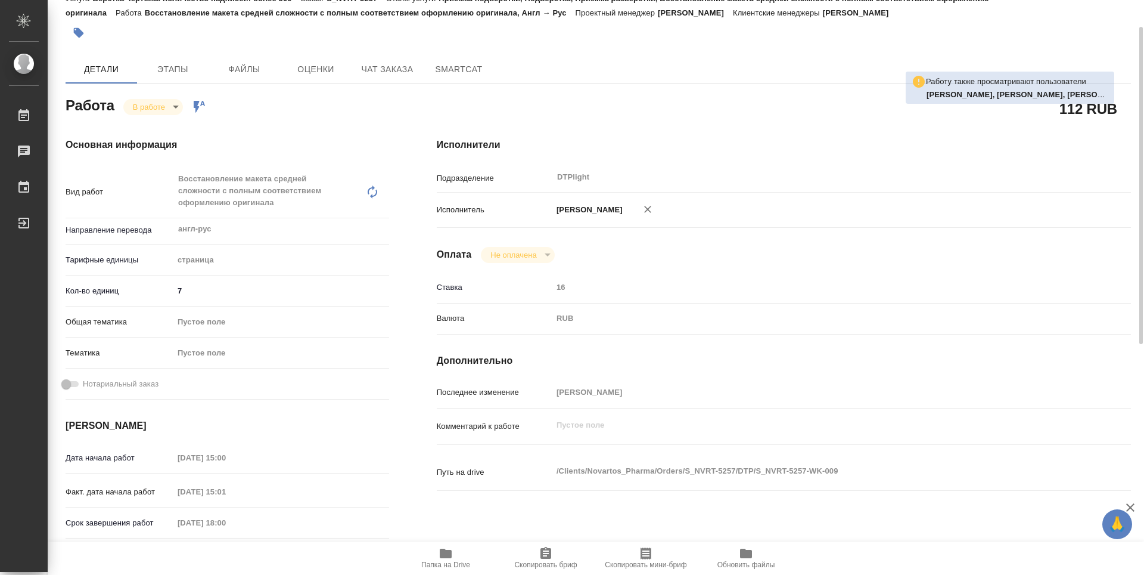
type textarea "x"
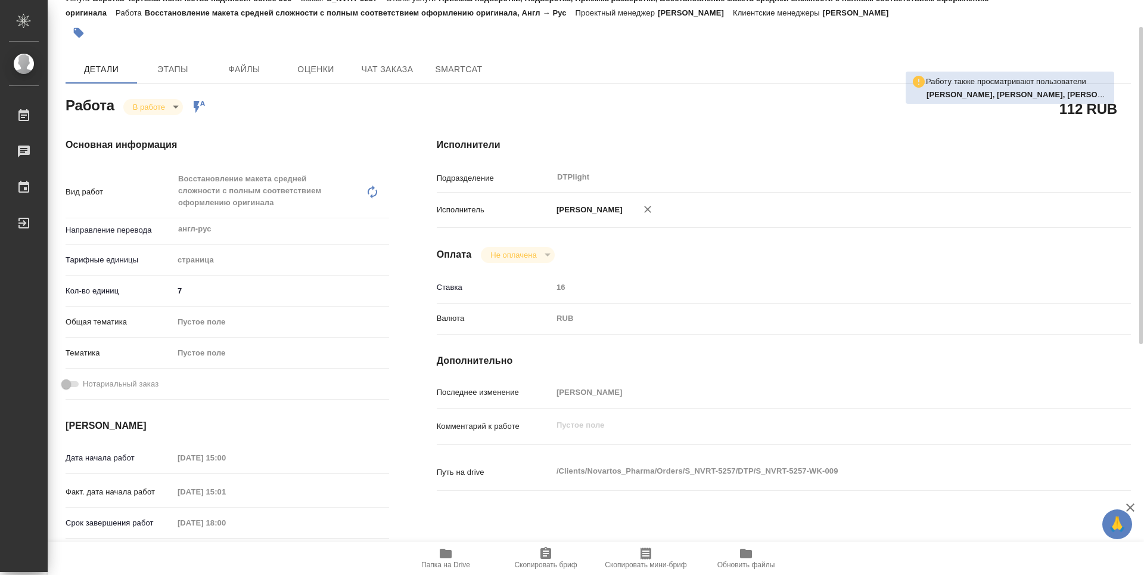
type textarea "x"
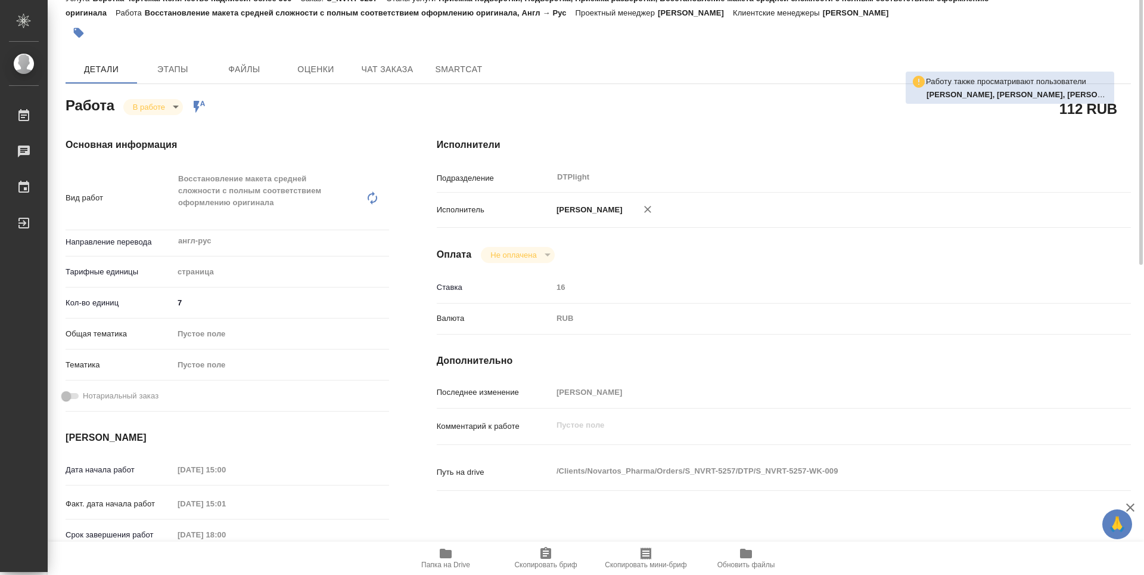
scroll to position [0, 0]
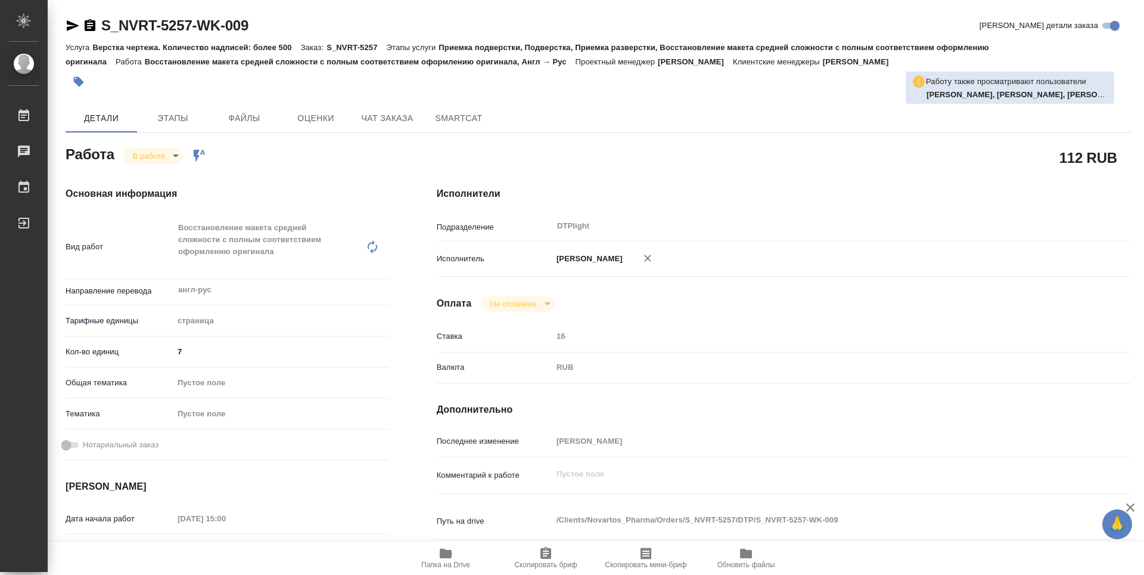
click at [91, 28] on icon "button" at bounding box center [90, 25] width 11 height 12
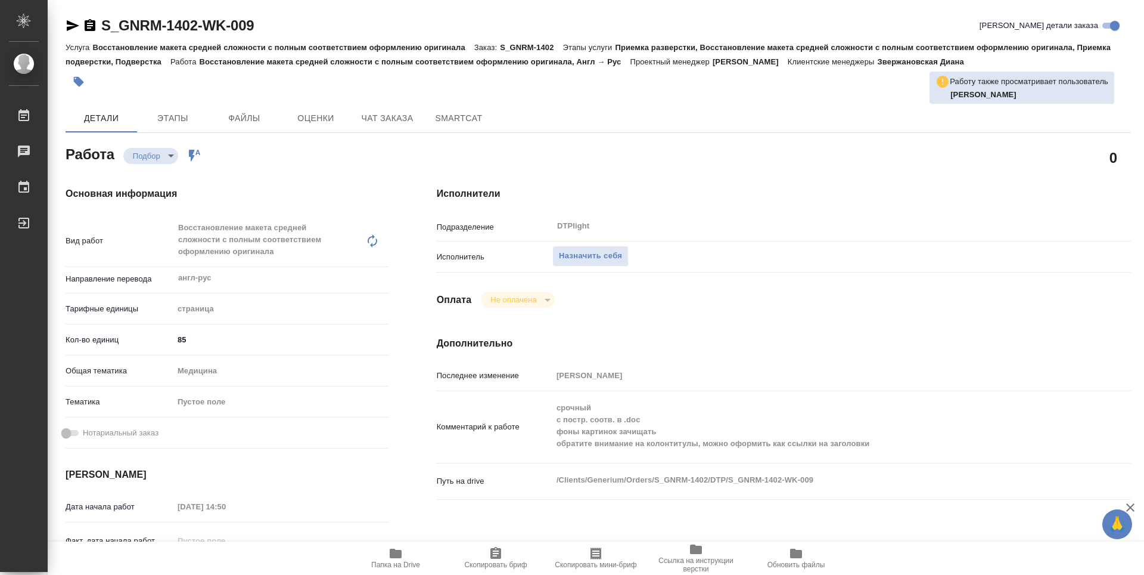
click at [406, 554] on span "Папка на Drive" at bounding box center [396, 557] width 86 height 23
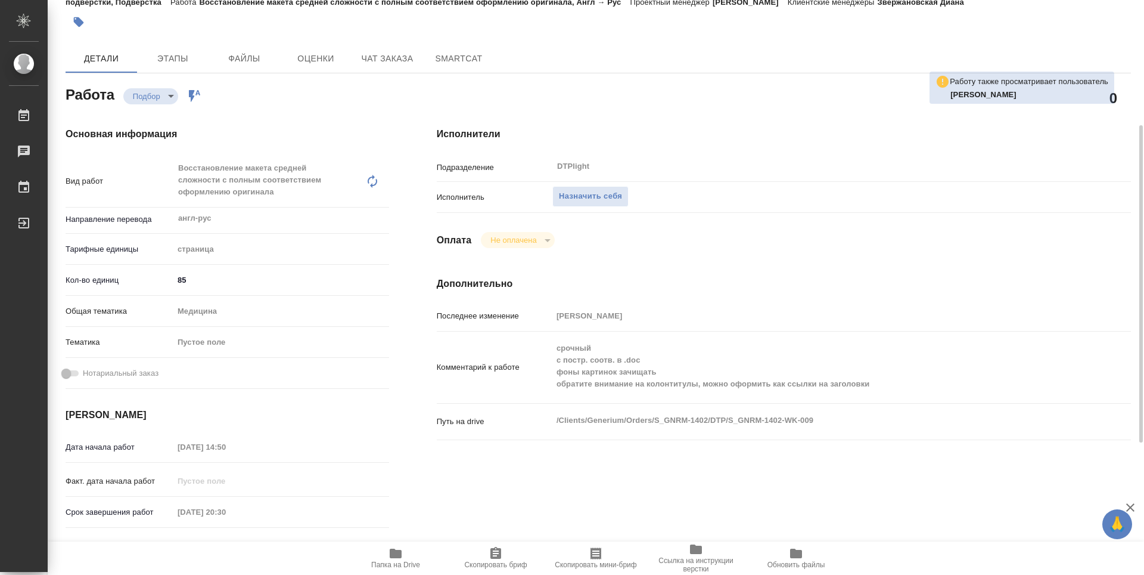
scroll to position [119, 0]
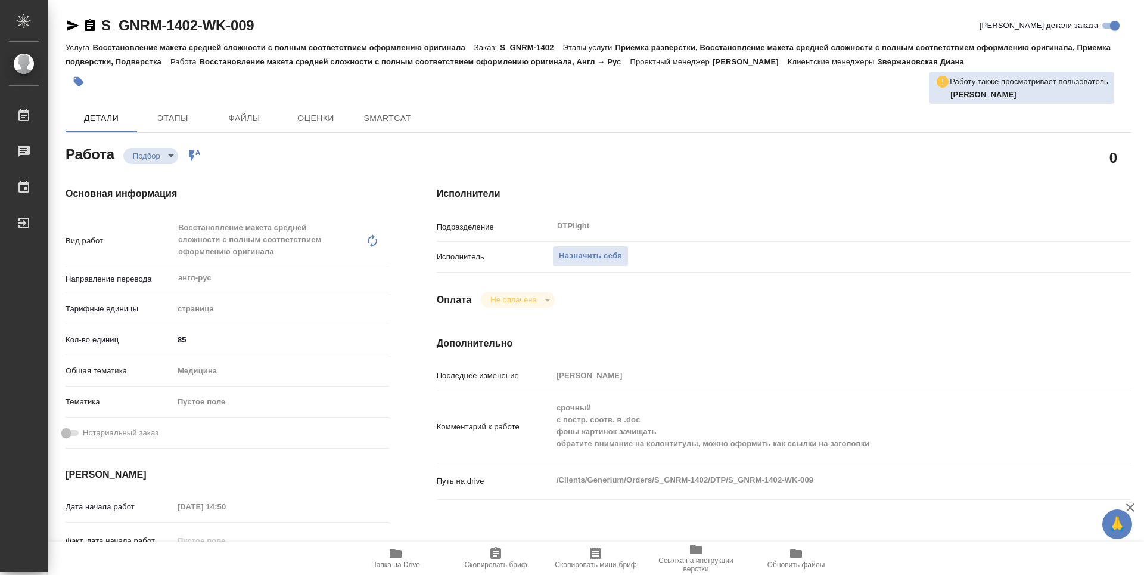
type textarea "x"
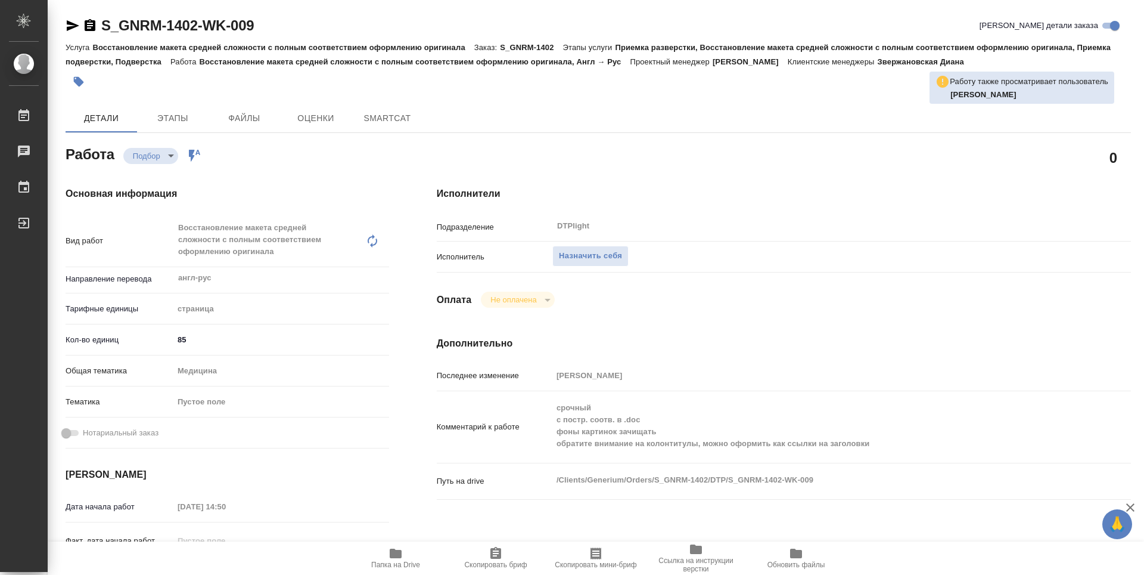
type textarea "x"
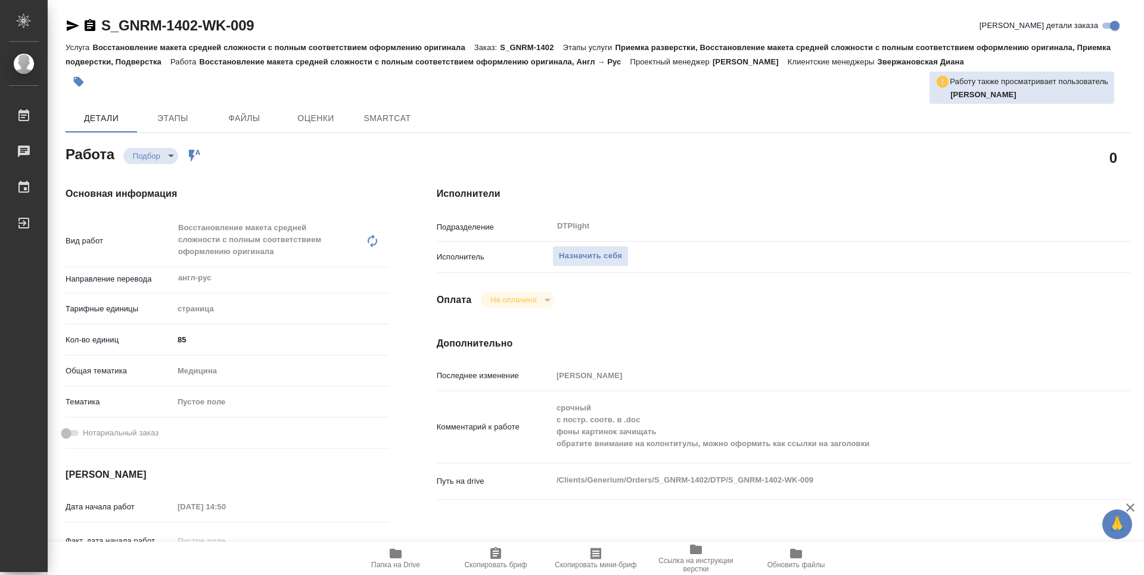
type textarea "x"
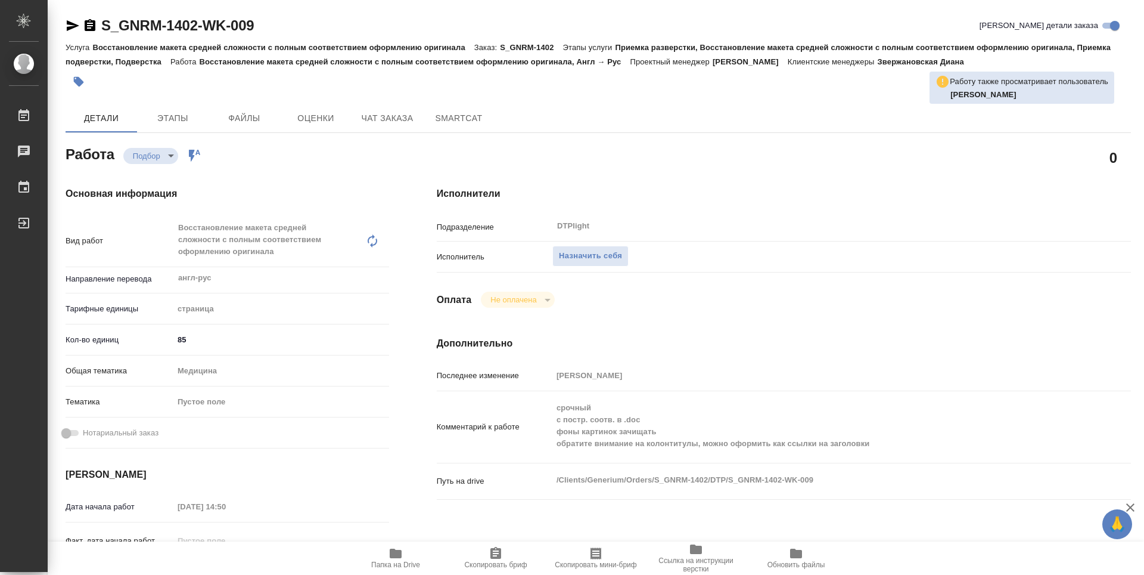
scroll to position [179, 0]
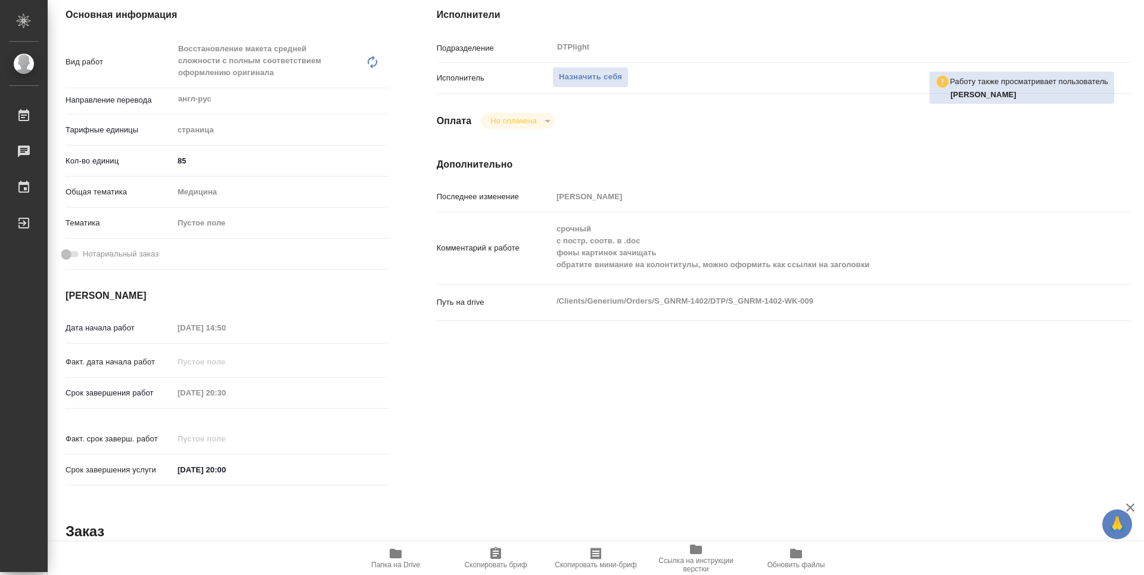
type textarea "x"
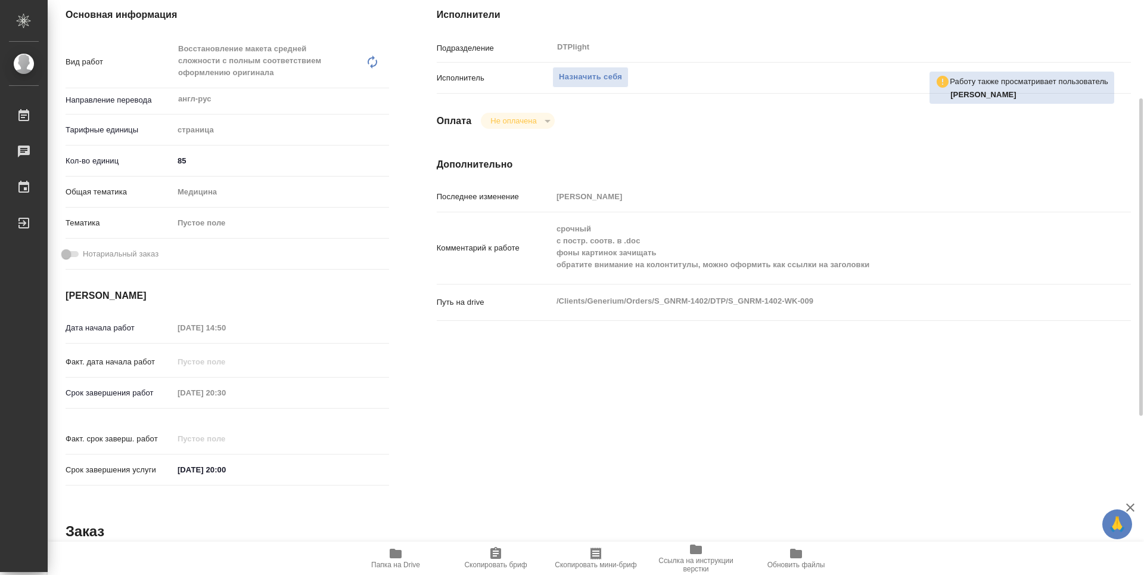
type textarea "x"
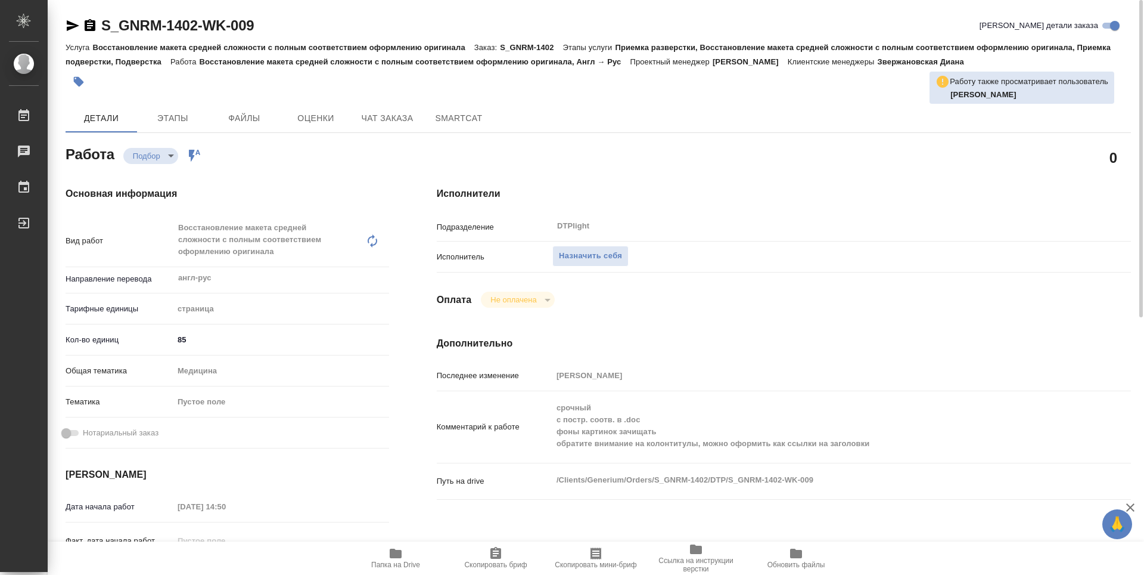
scroll to position [119, 0]
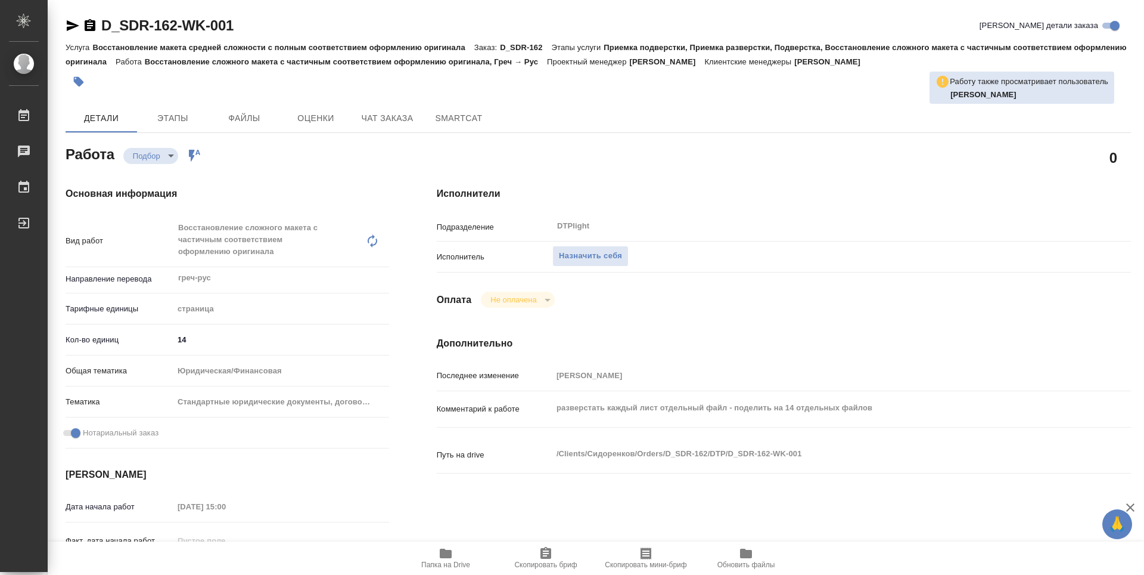
scroll to position [60, 0]
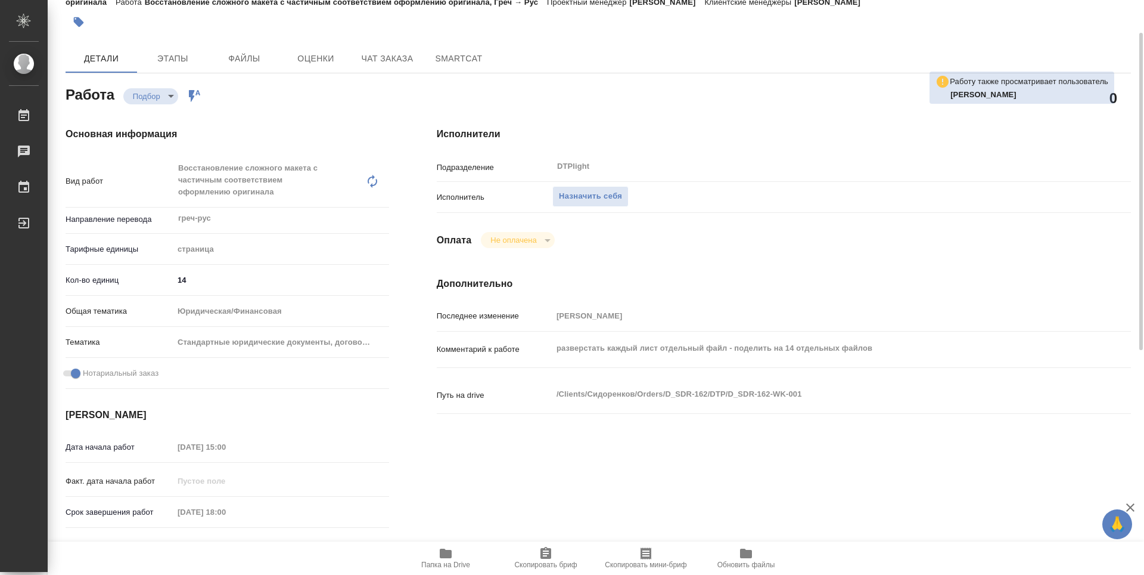
click at [446, 551] on icon "button" at bounding box center [446, 553] width 12 height 10
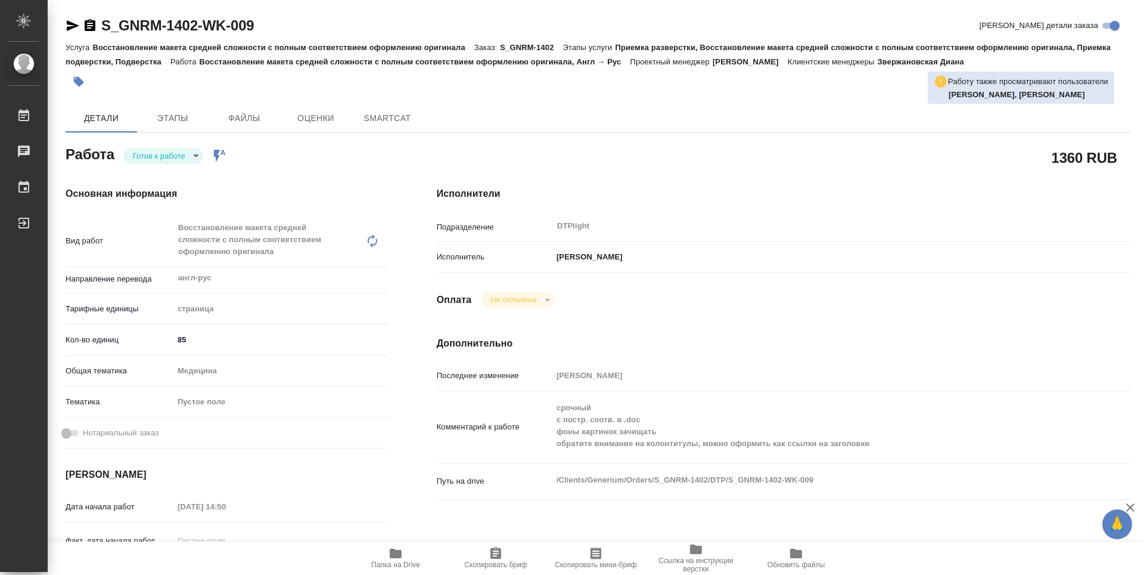
type textarea "x"
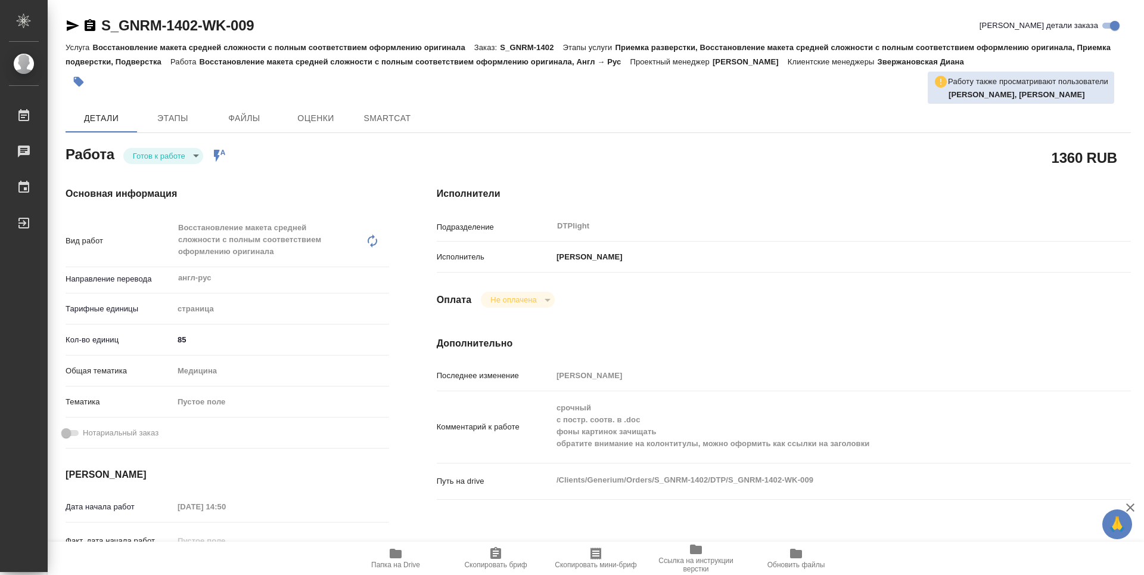
type textarea "x"
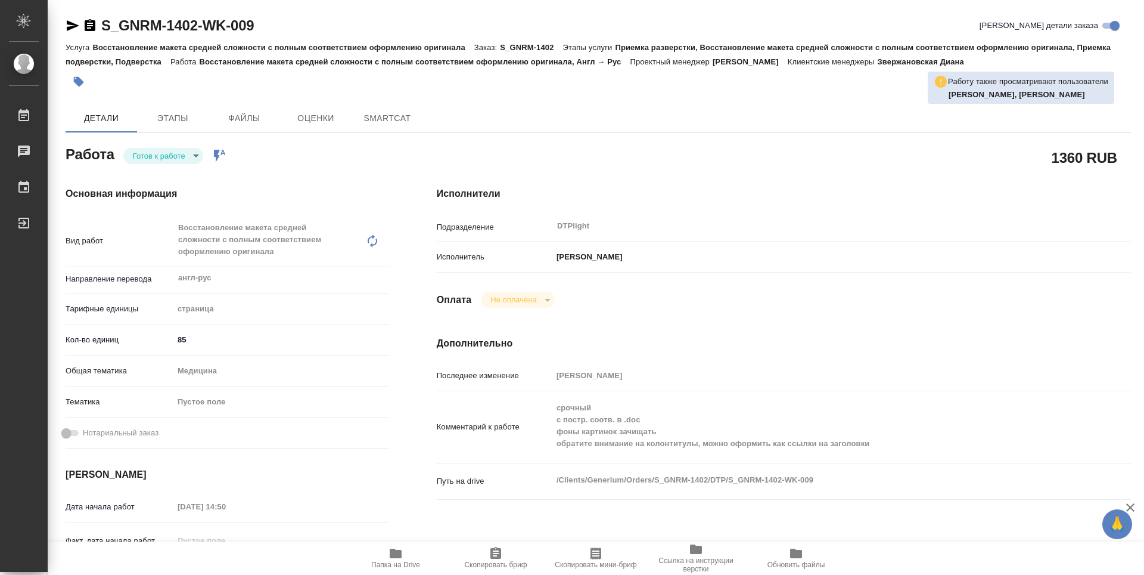
type textarea "x"
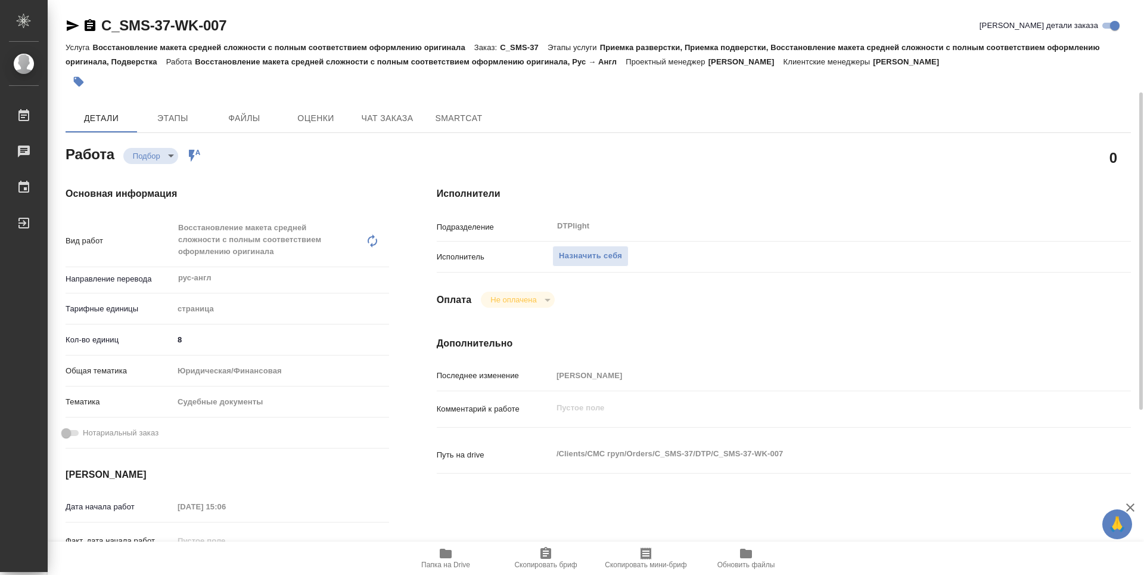
scroll to position [60, 0]
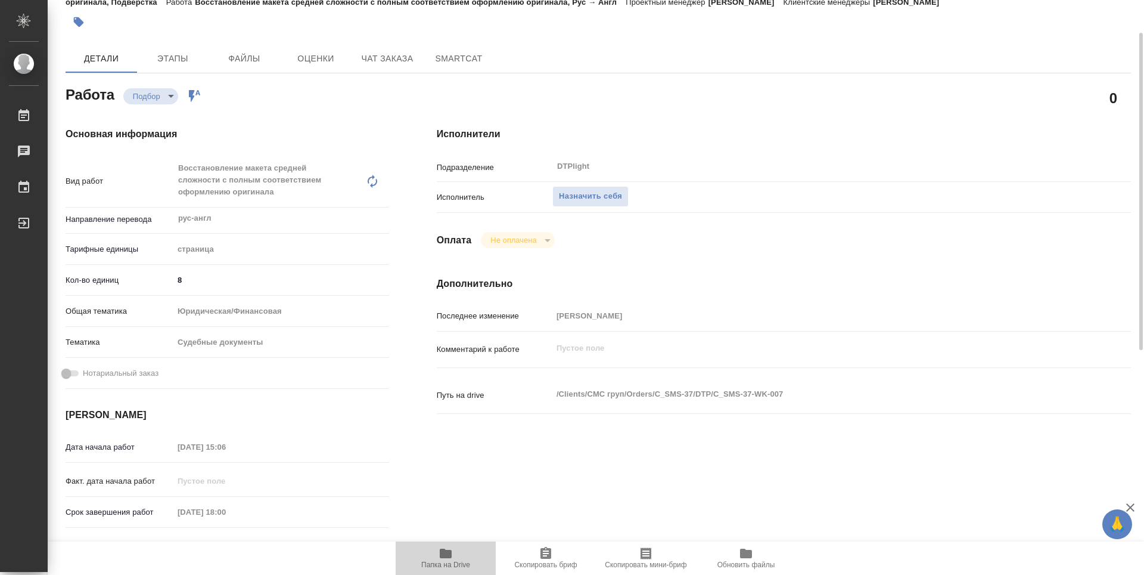
click at [451, 554] on icon "button" at bounding box center [446, 553] width 12 height 10
click at [597, 194] on span "Назначить себя" at bounding box center [590, 197] width 63 height 14
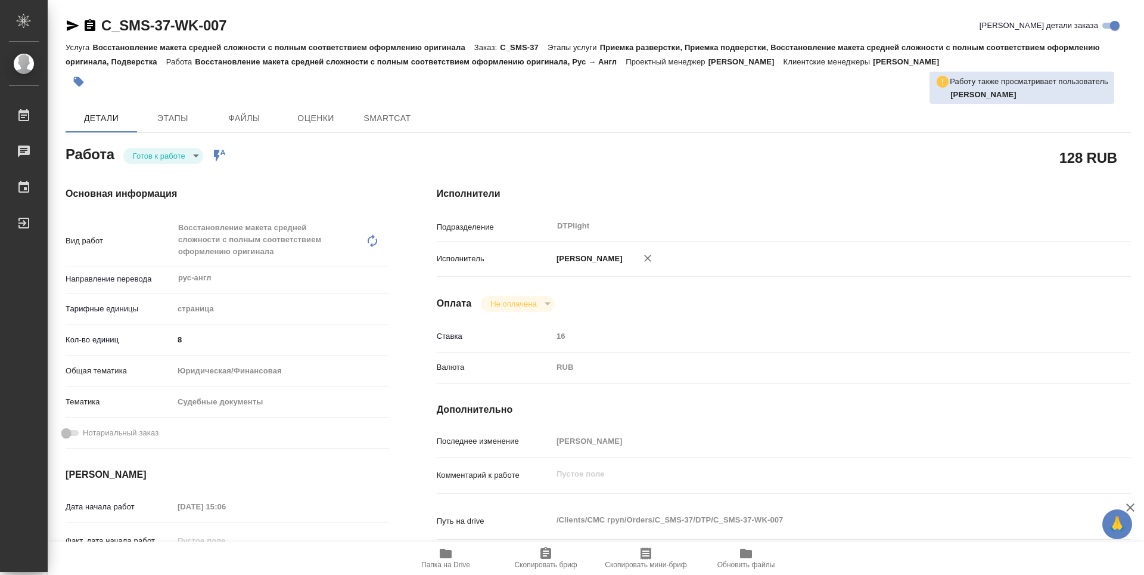
type textarea "x"
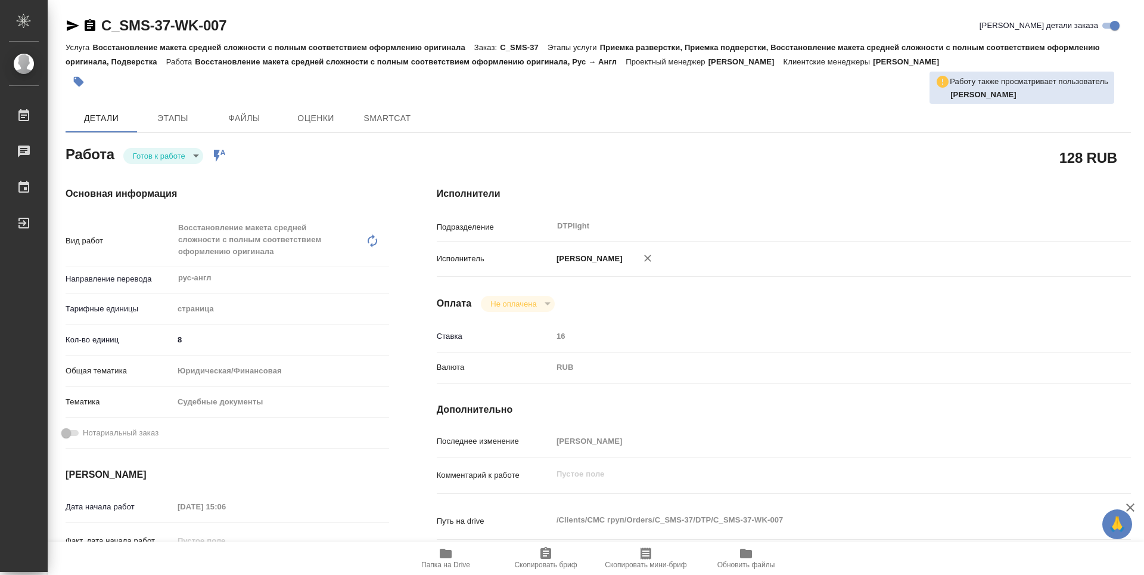
type textarea "x"
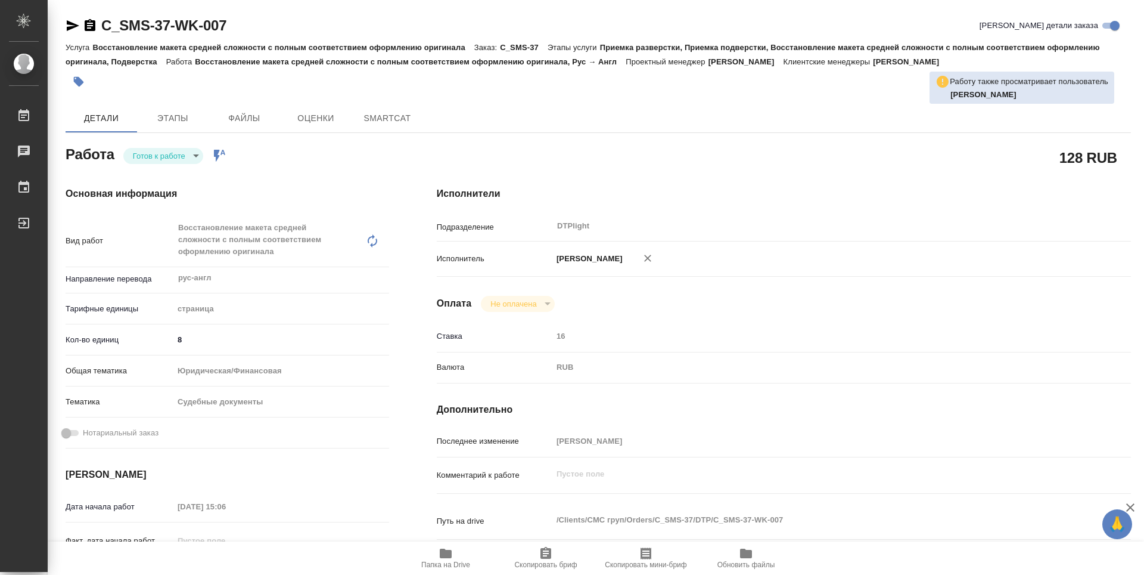
type textarea "x"
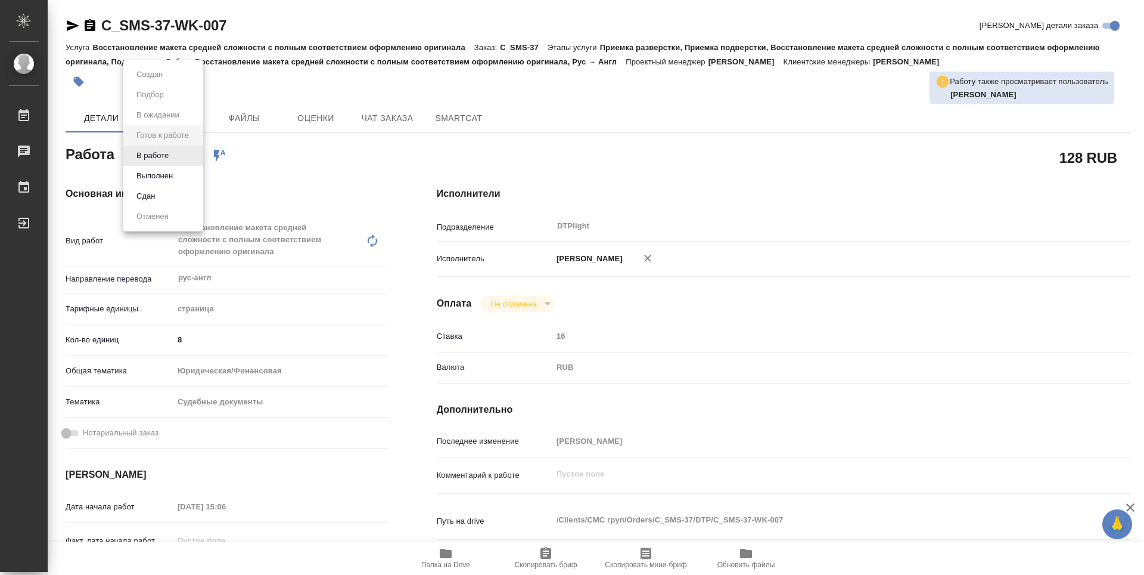
click at [190, 154] on body "🙏 .cls-1 fill:#fff; AWATERA Guselnikov Roman Работы Чаты График Выйти C_SMS-37-…" at bounding box center [572, 287] width 1144 height 575
click at [156, 159] on button "В работе" at bounding box center [152, 155] width 39 height 13
type textarea "x"
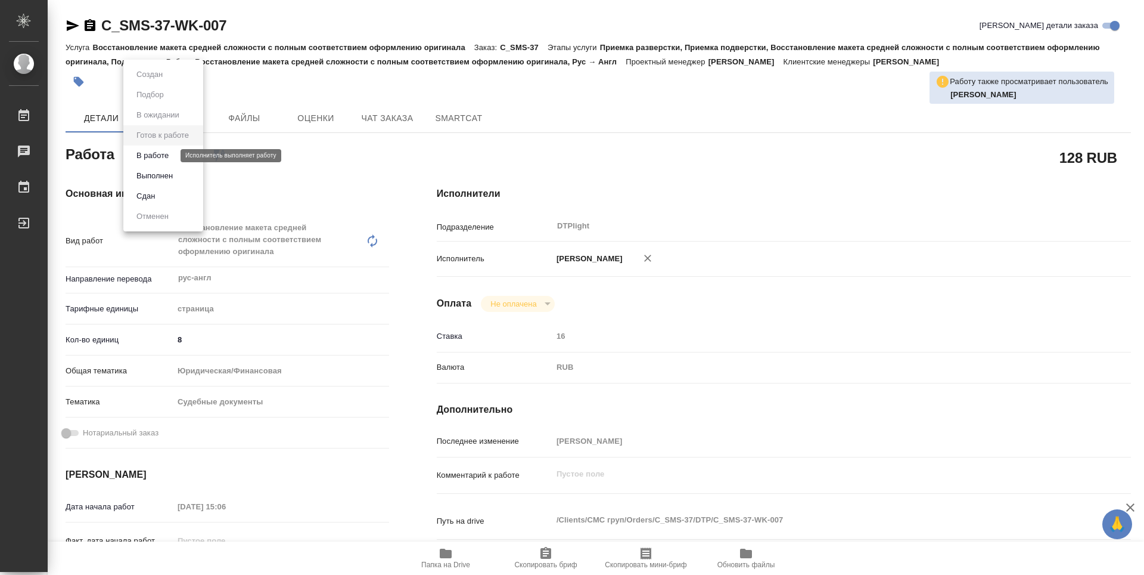
type textarea "x"
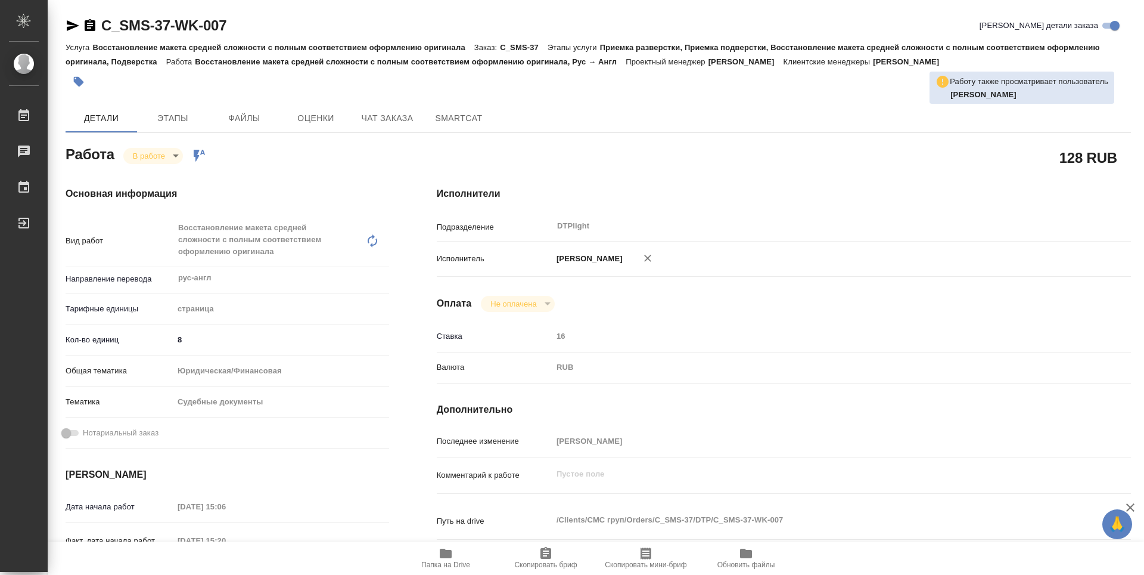
type textarea "x"
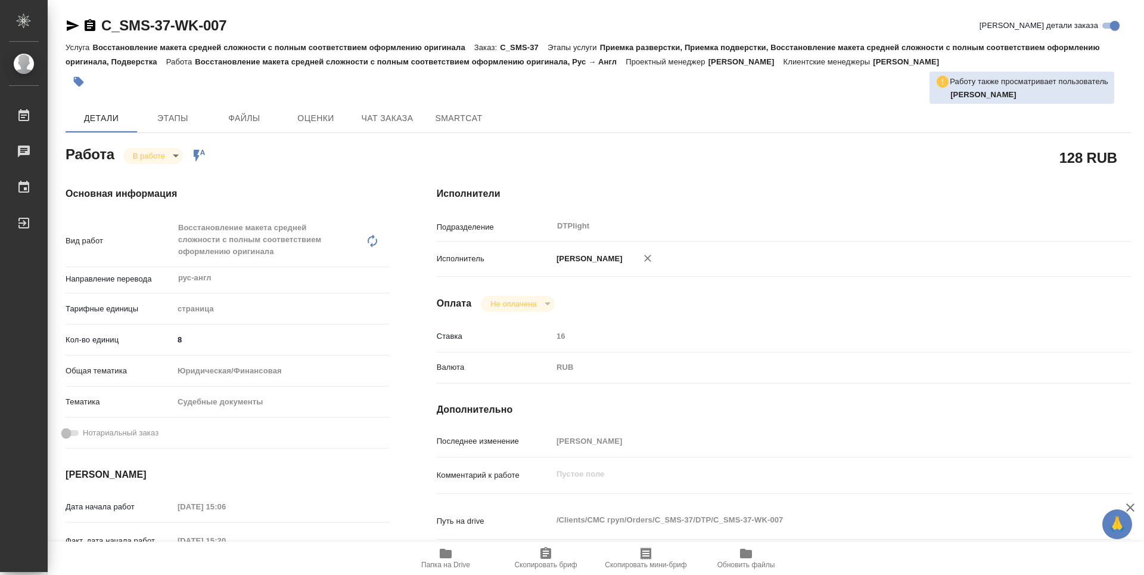
type textarea "x"
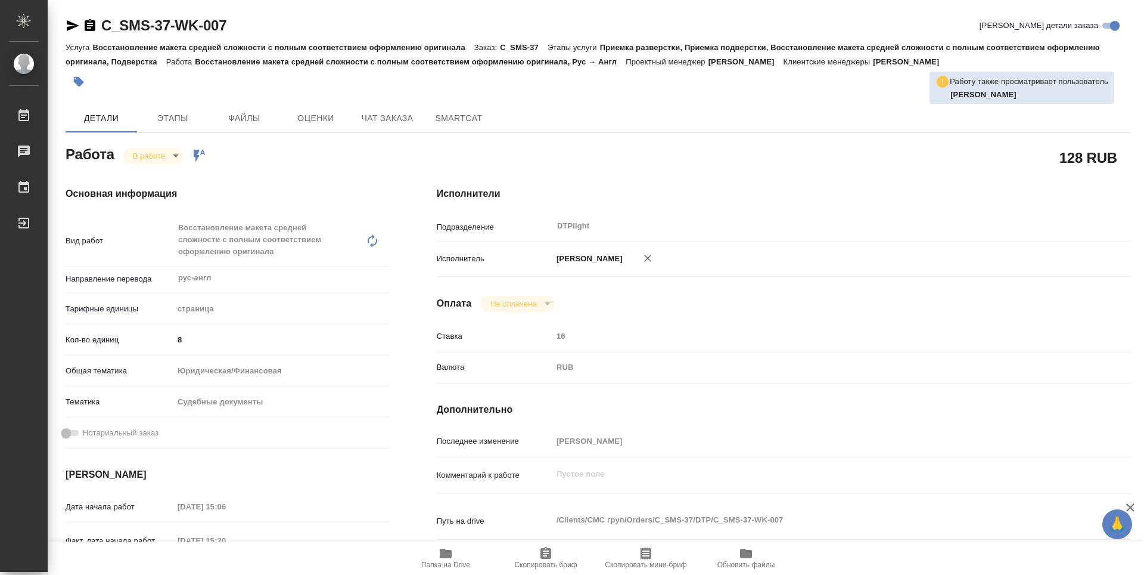
type textarea "x"
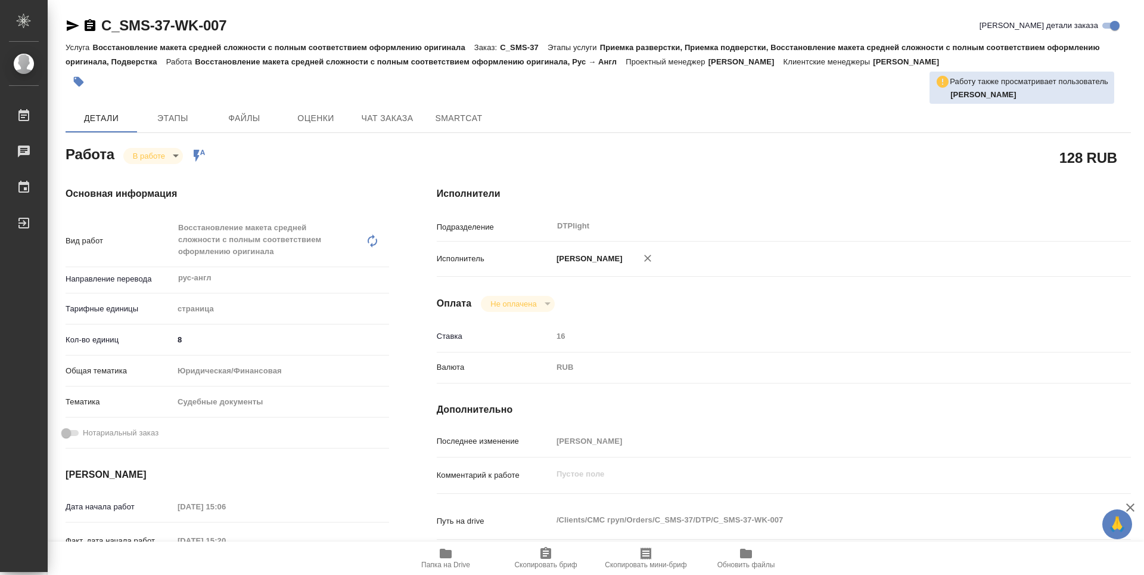
type textarea "x"
click at [89, 29] on icon "button" at bounding box center [90, 25] width 11 height 12
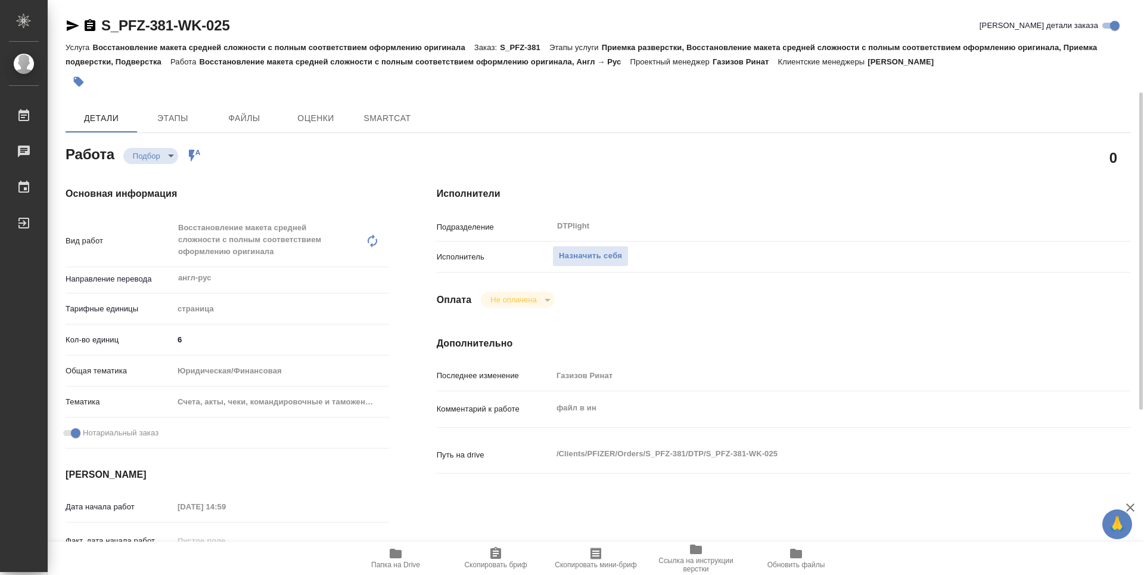
scroll to position [60, 0]
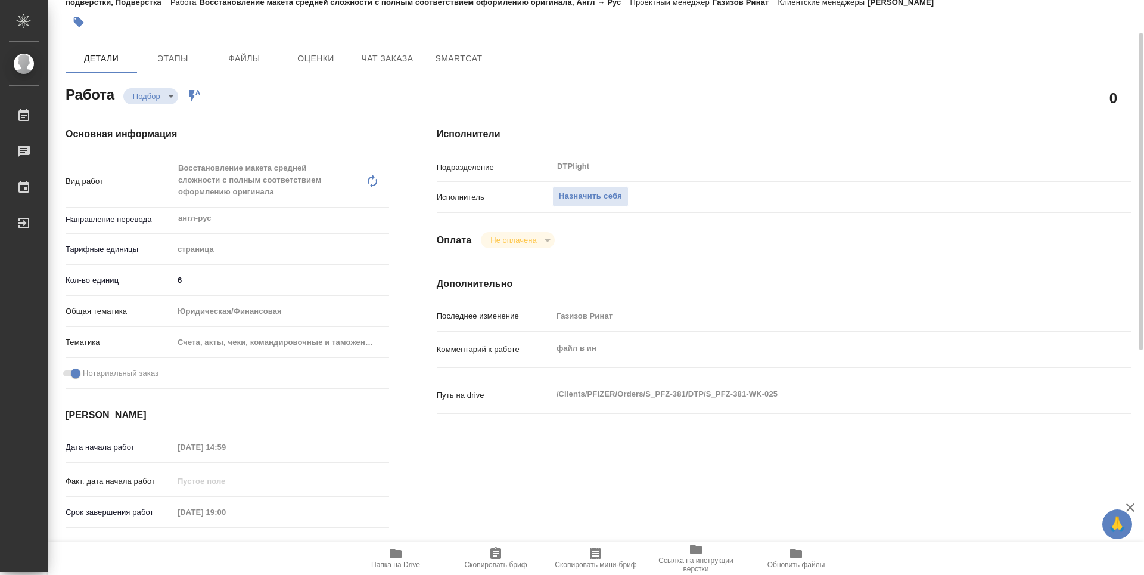
click at [399, 567] on span "Папка на Drive" at bounding box center [395, 564] width 49 height 8
